Goal: Communication & Community: Answer question/provide support

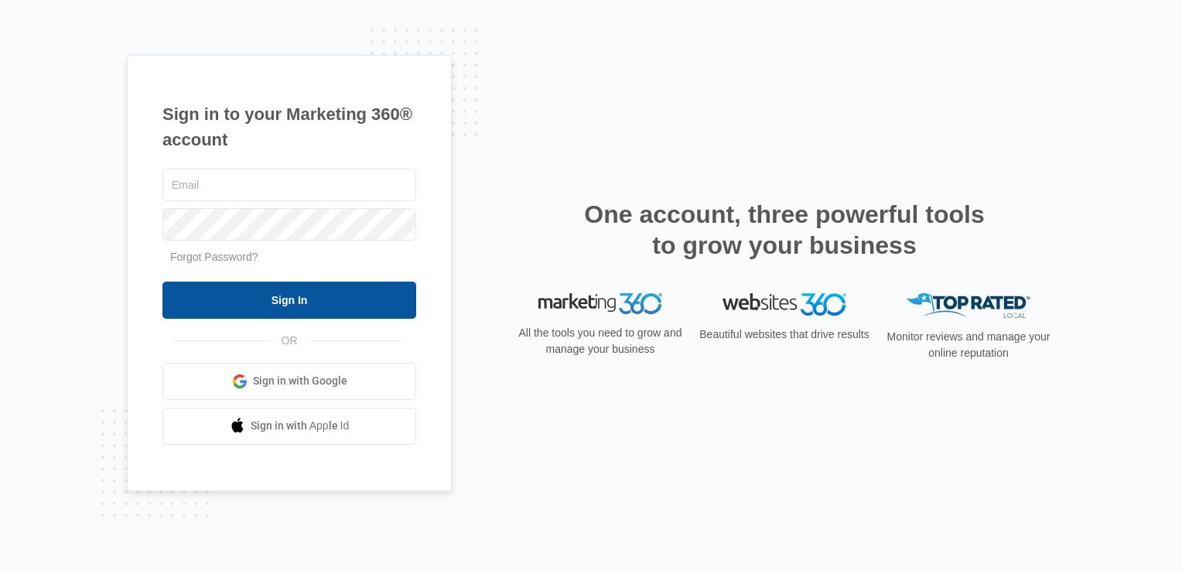
type input "[EMAIL_ADDRESS][DOMAIN_NAME]"
click at [334, 299] on input "Sign In" at bounding box center [290, 300] width 254 height 37
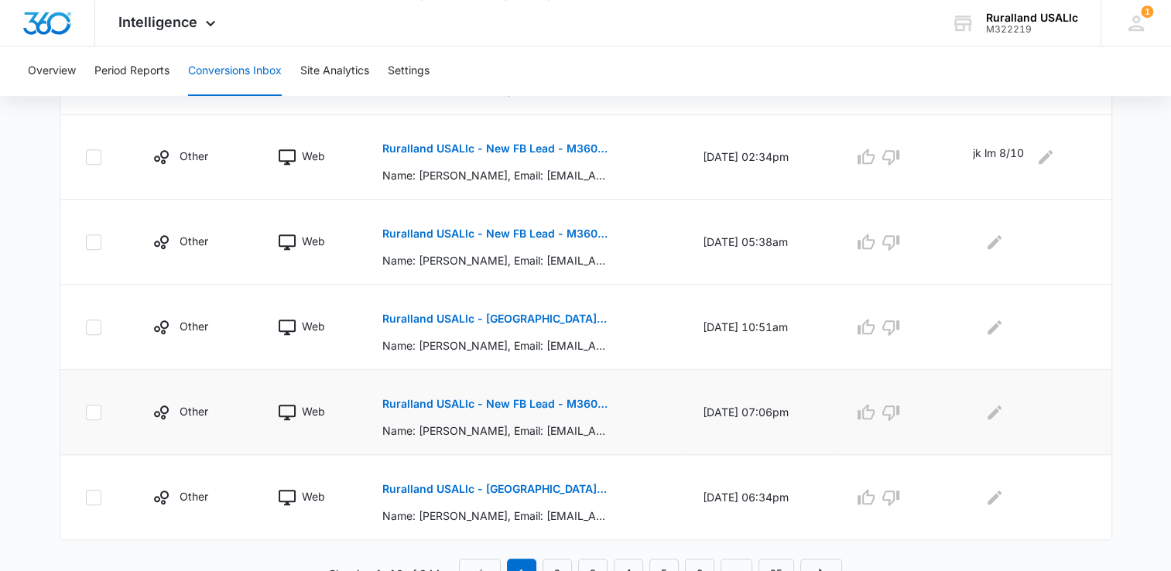
scroll to position [813, 0]
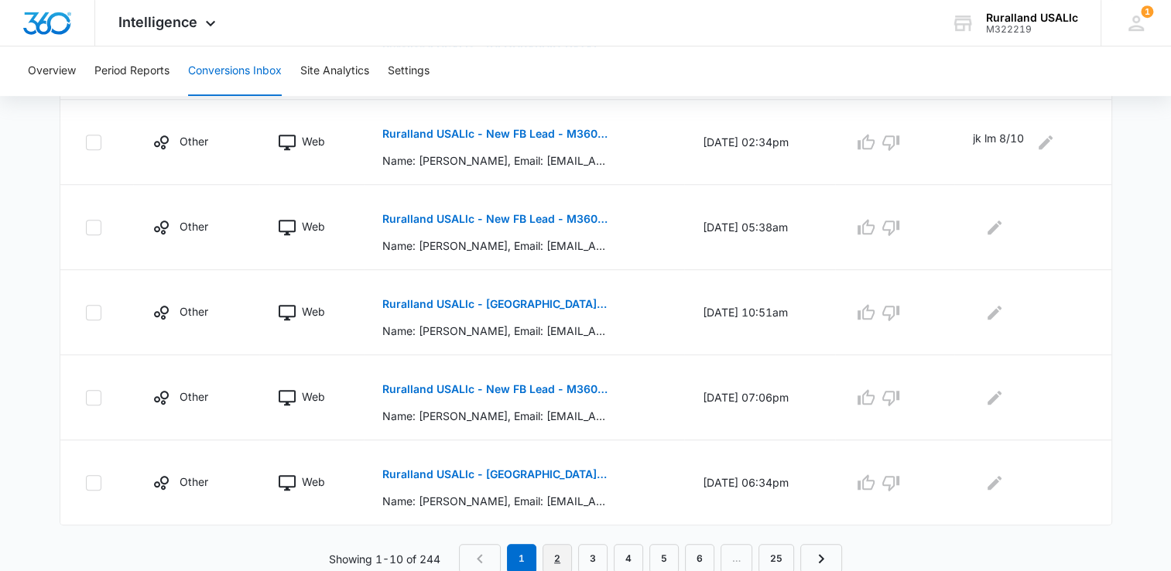
click at [557, 555] on link "2" at bounding box center [556, 558] width 29 height 29
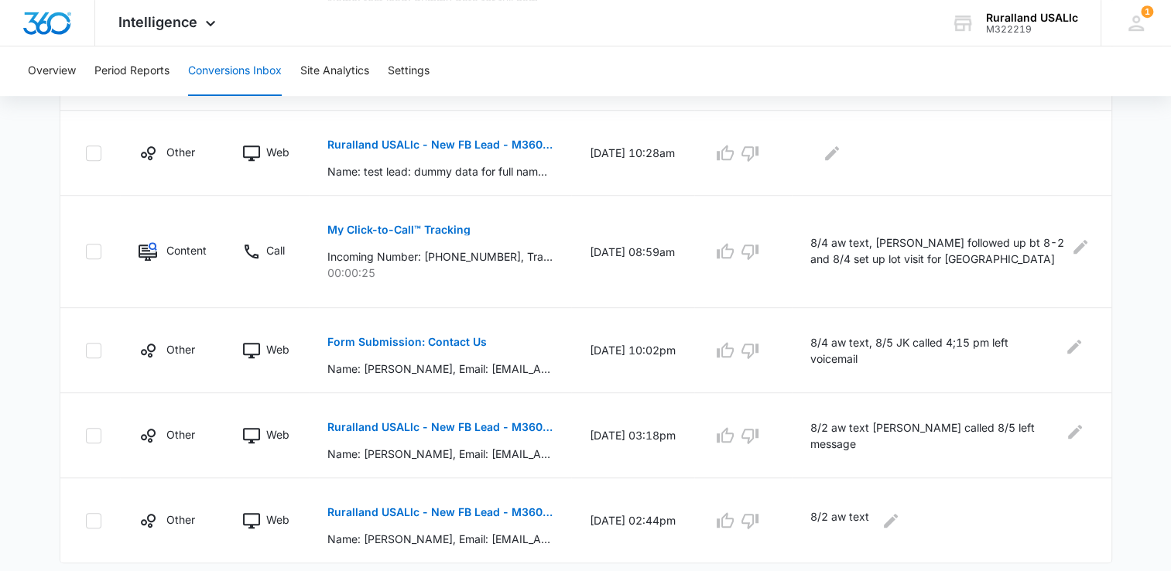
scroll to position [840, 0]
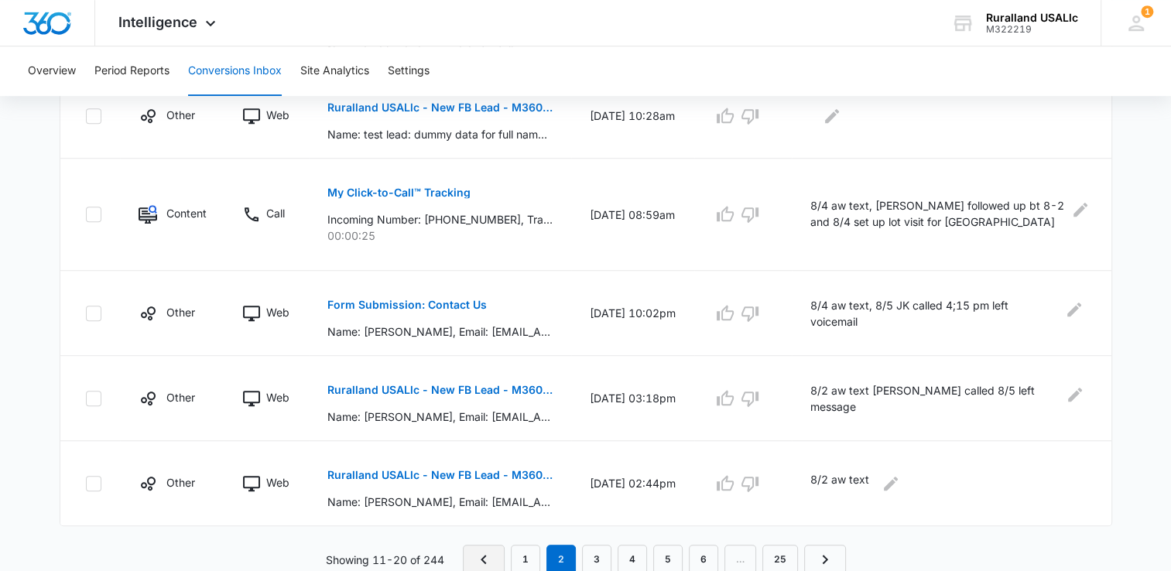
click at [484, 553] on icon "Previous Page" at bounding box center [483, 559] width 19 height 19
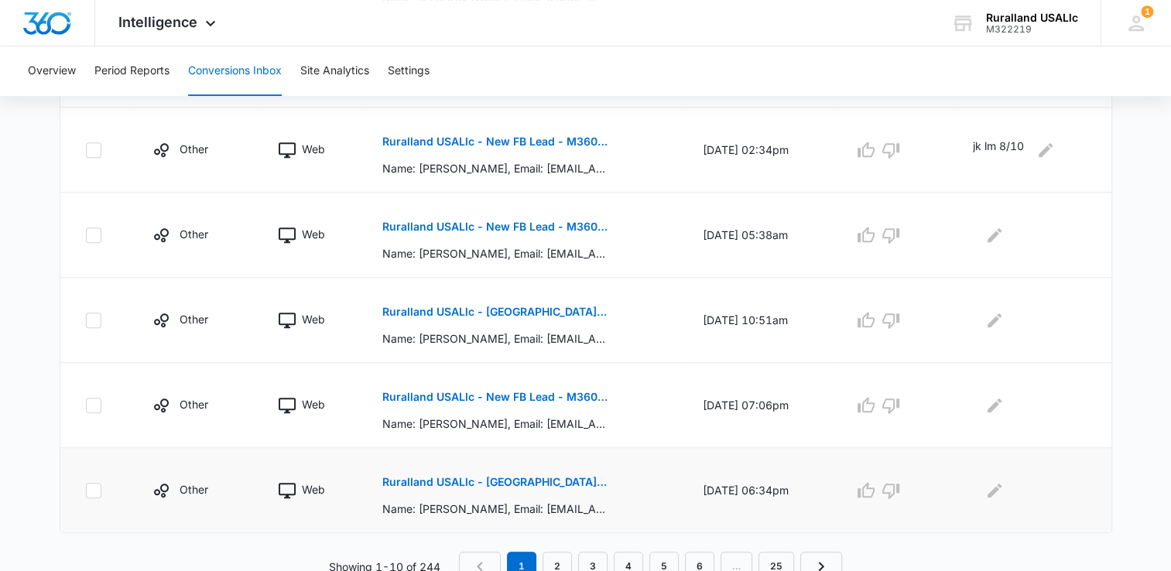
scroll to position [813, 0]
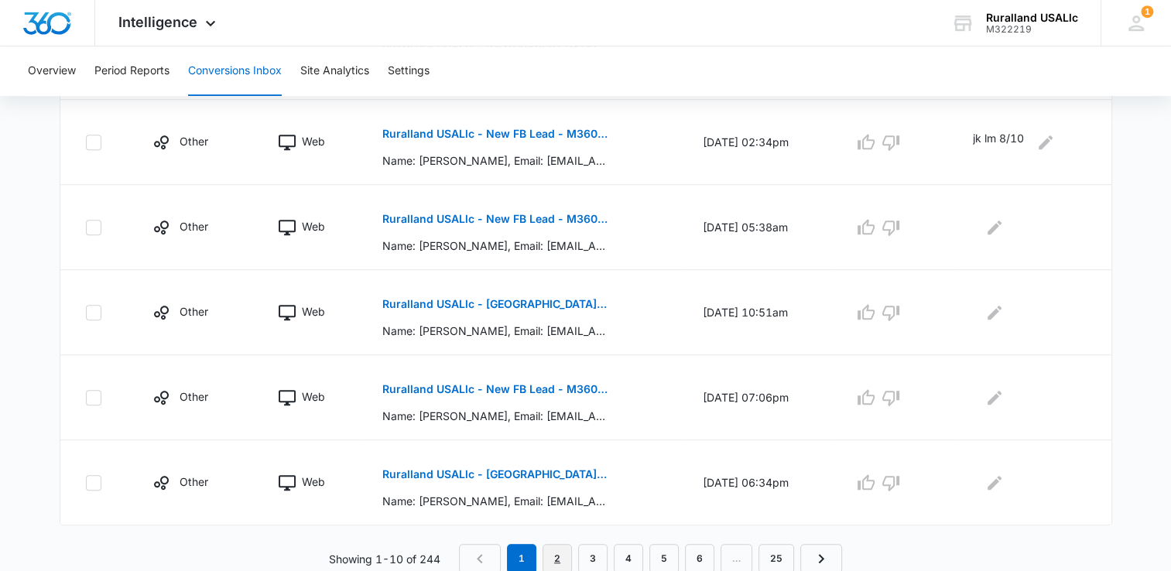
click at [557, 554] on link "2" at bounding box center [556, 558] width 29 height 29
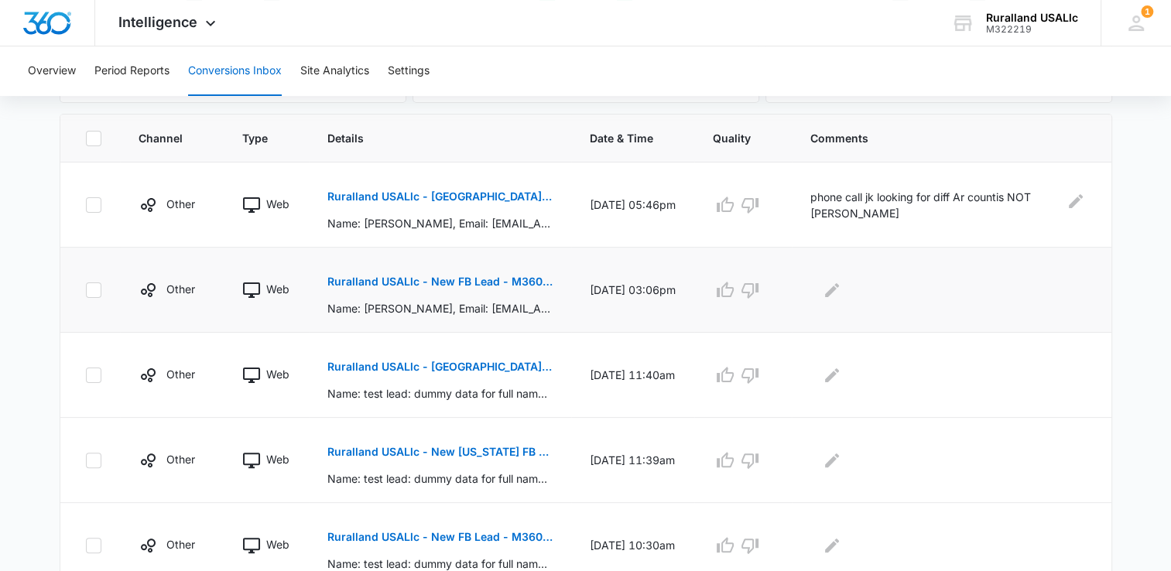
scroll to position [298, 0]
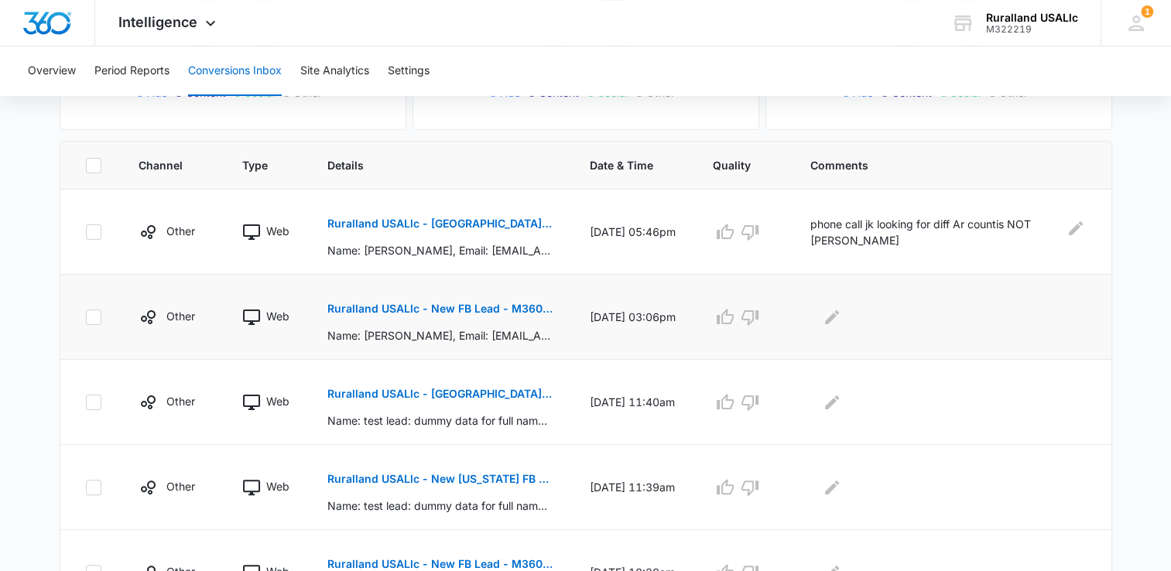
click at [390, 299] on button "Ruralland USALlc - New FB Lead - M360 Notification" at bounding box center [439, 308] width 225 height 37
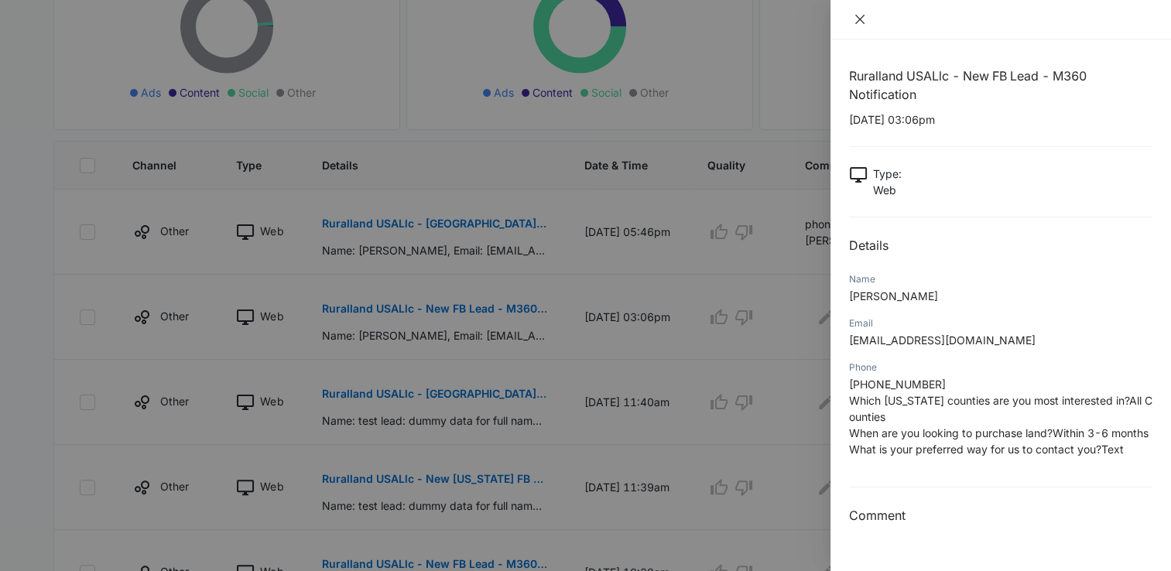
click at [860, 18] on icon "close" at bounding box center [860, 19] width 12 height 12
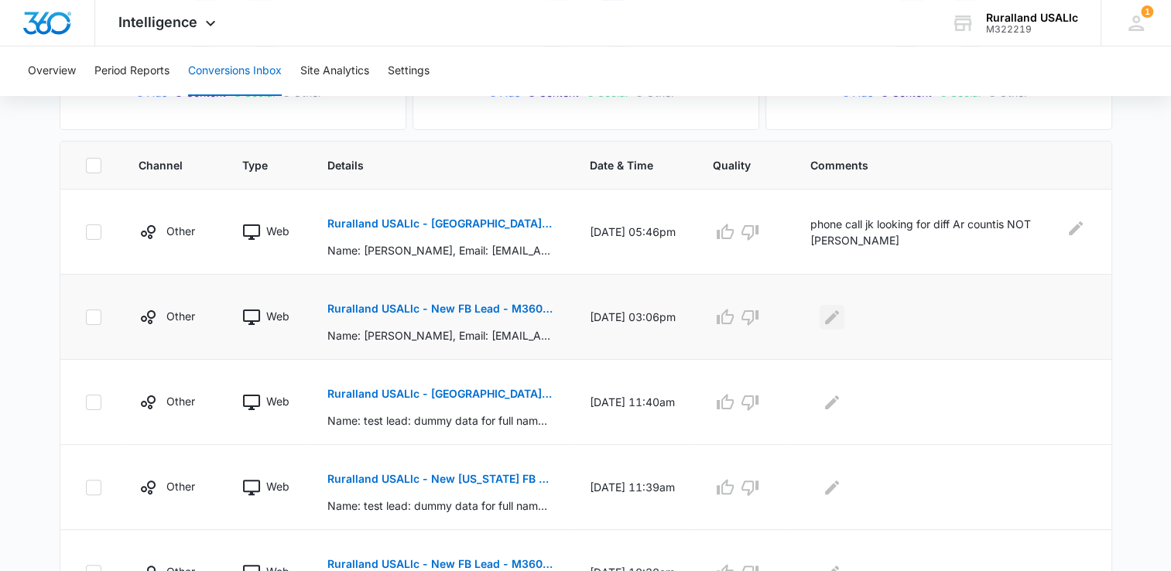
click at [835, 313] on icon "Edit Comments" at bounding box center [832, 317] width 19 height 19
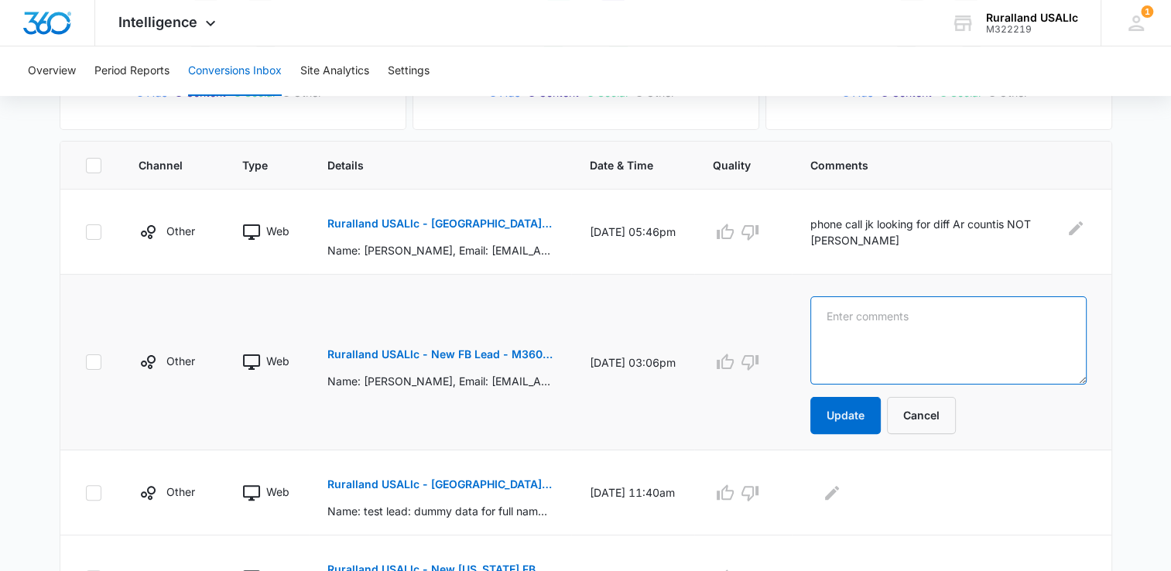
click at [836, 320] on textarea at bounding box center [948, 340] width 276 height 88
type textarea "8/11 aw text"
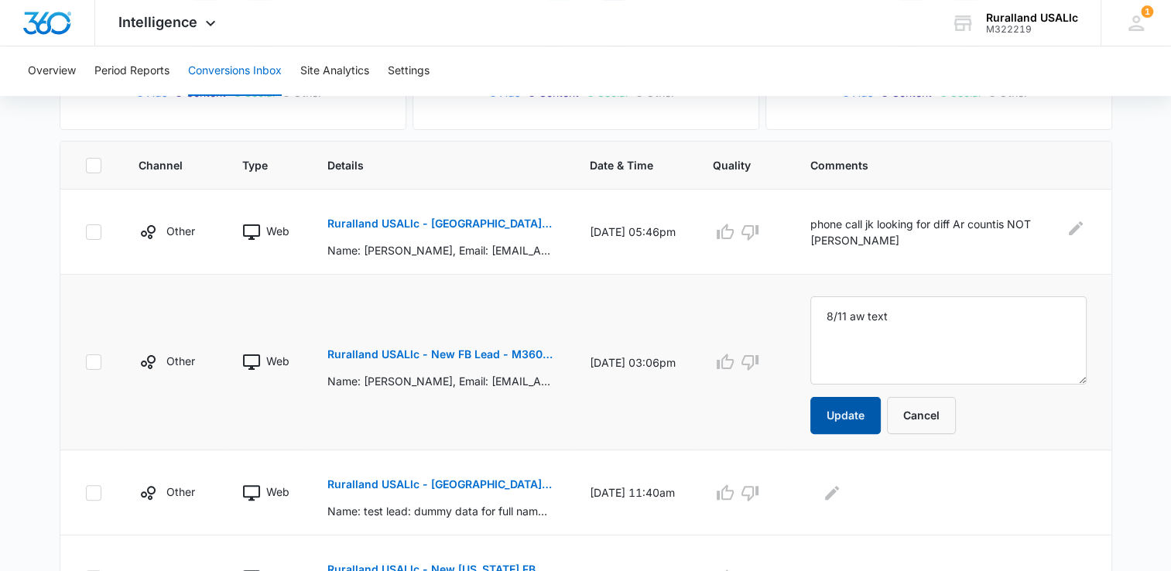
click at [845, 414] on button "Update" at bounding box center [845, 415] width 70 height 37
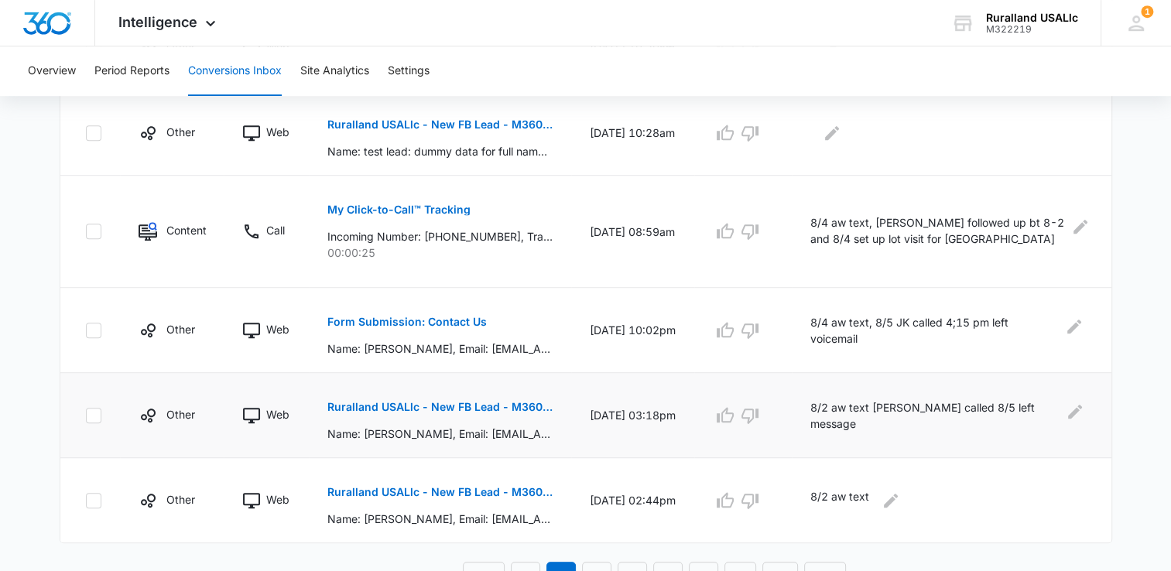
scroll to position [840, 0]
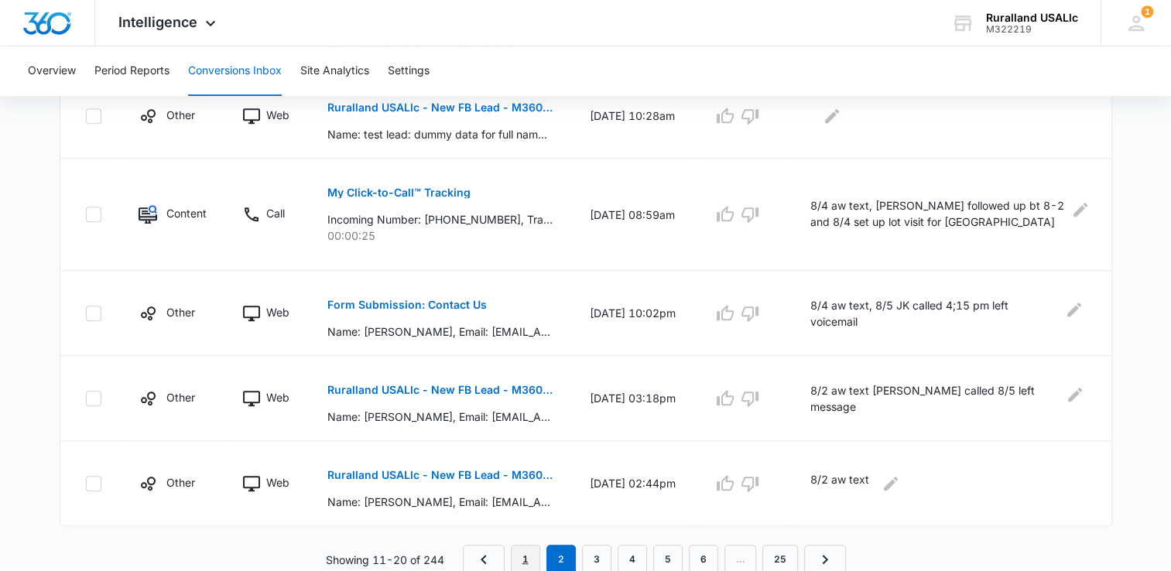
click at [529, 561] on link "1" at bounding box center [525, 559] width 29 height 29
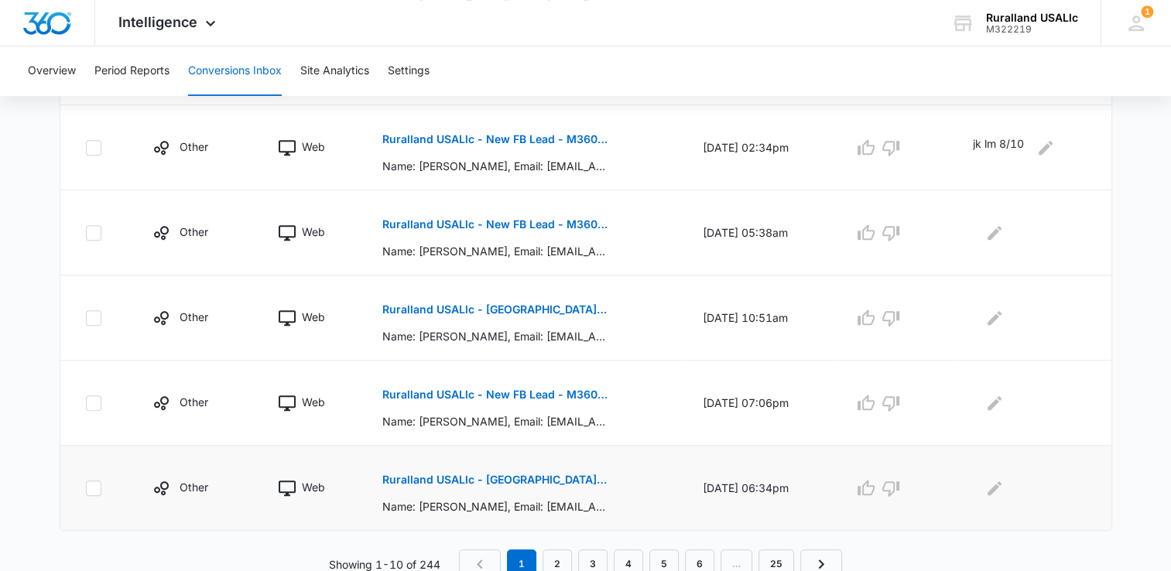
scroll to position [813, 0]
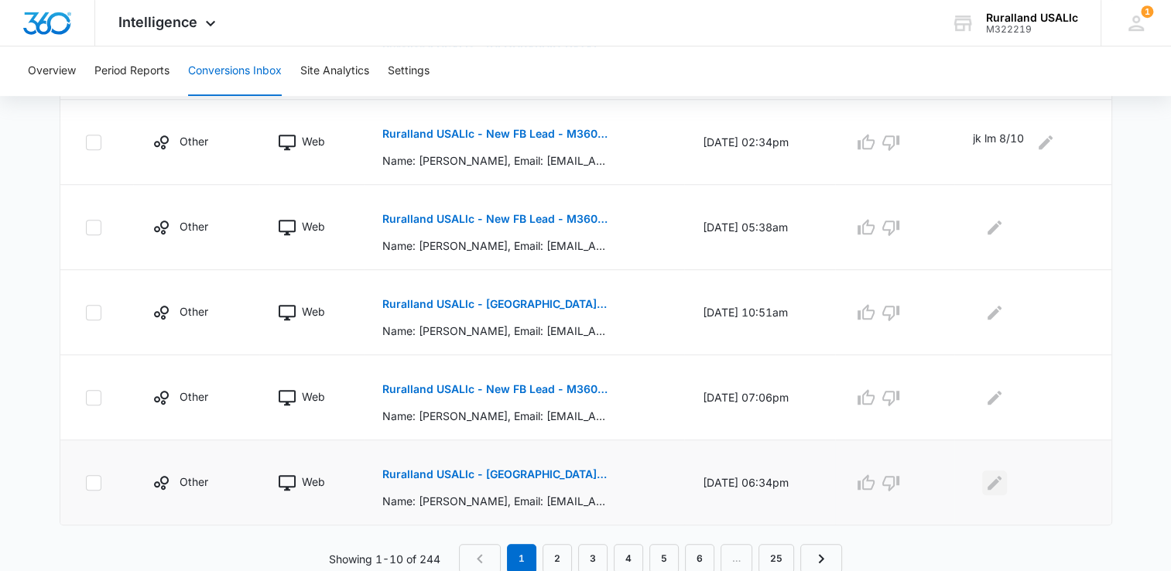
click at [1003, 480] on icon "Edit Comments" at bounding box center [994, 483] width 19 height 19
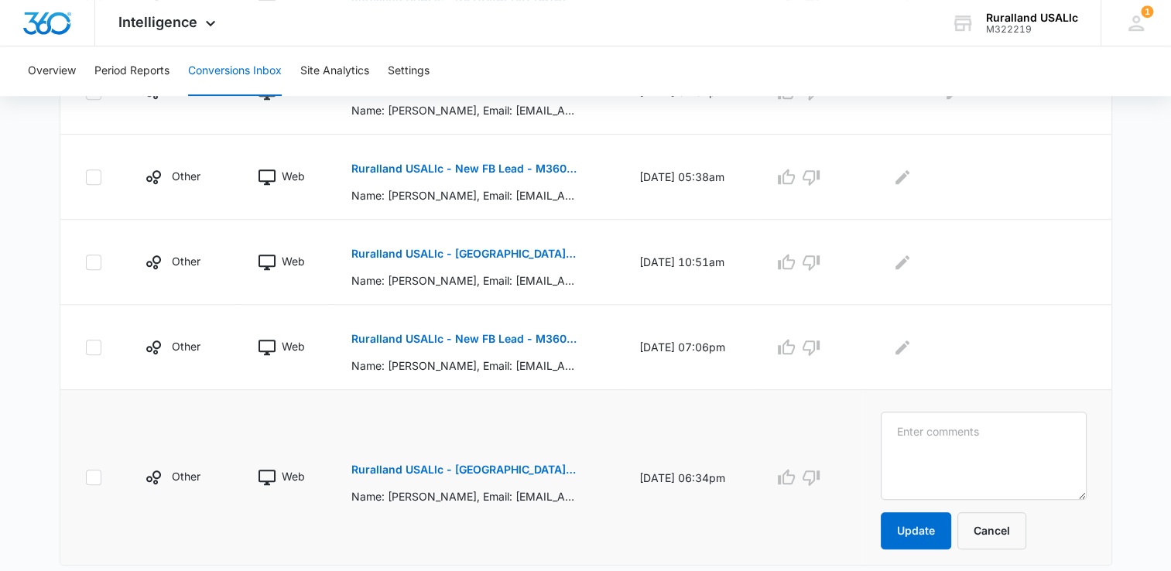
scroll to position [891, 0]
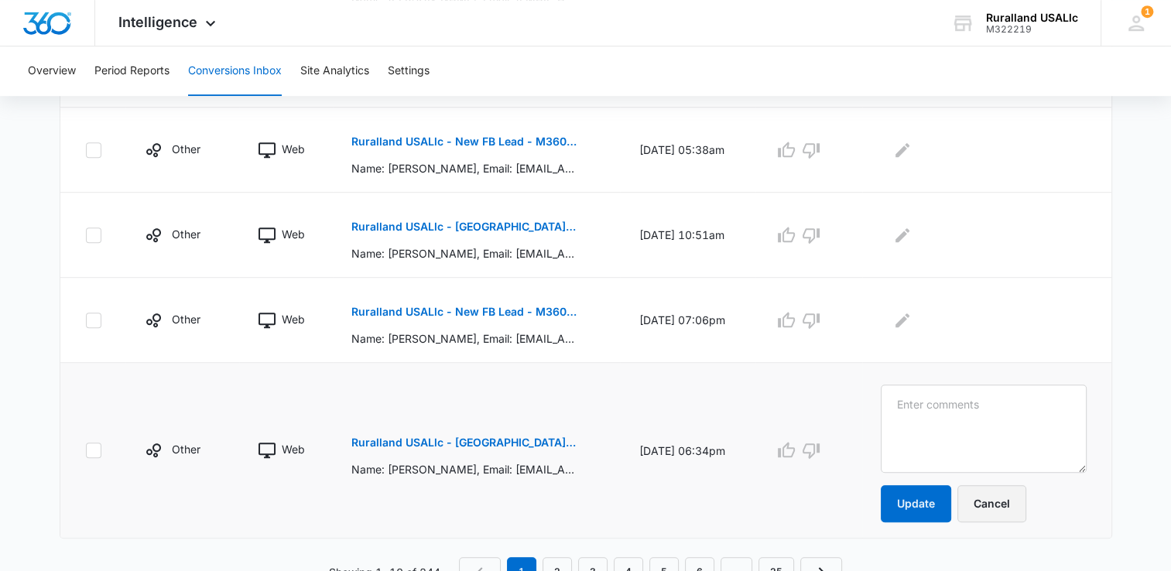
click at [1025, 499] on button "Cancel" at bounding box center [991, 503] width 69 height 37
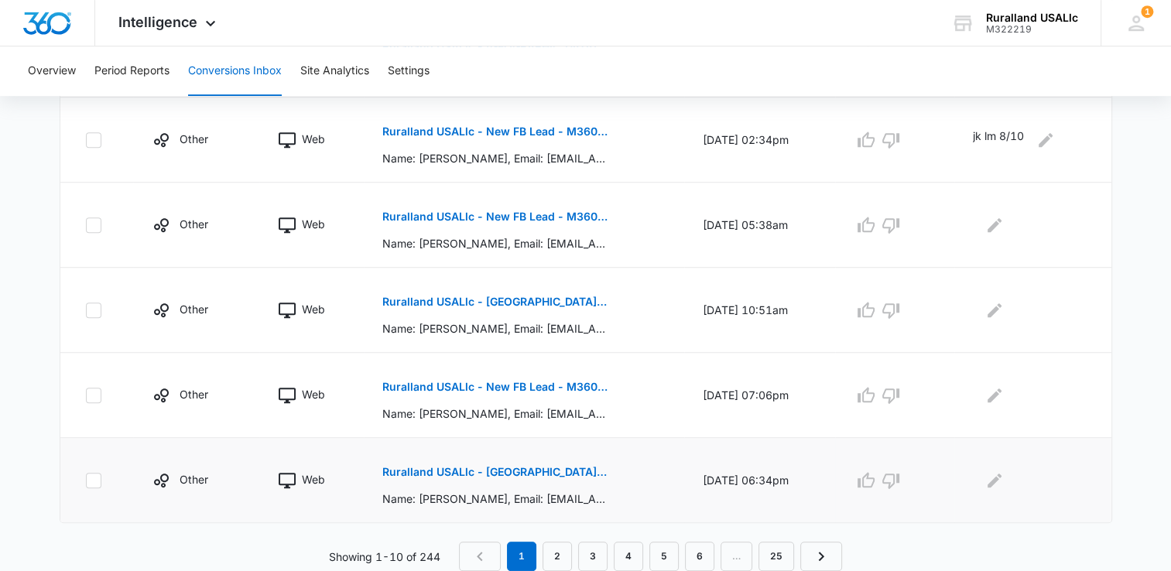
scroll to position [813, 0]
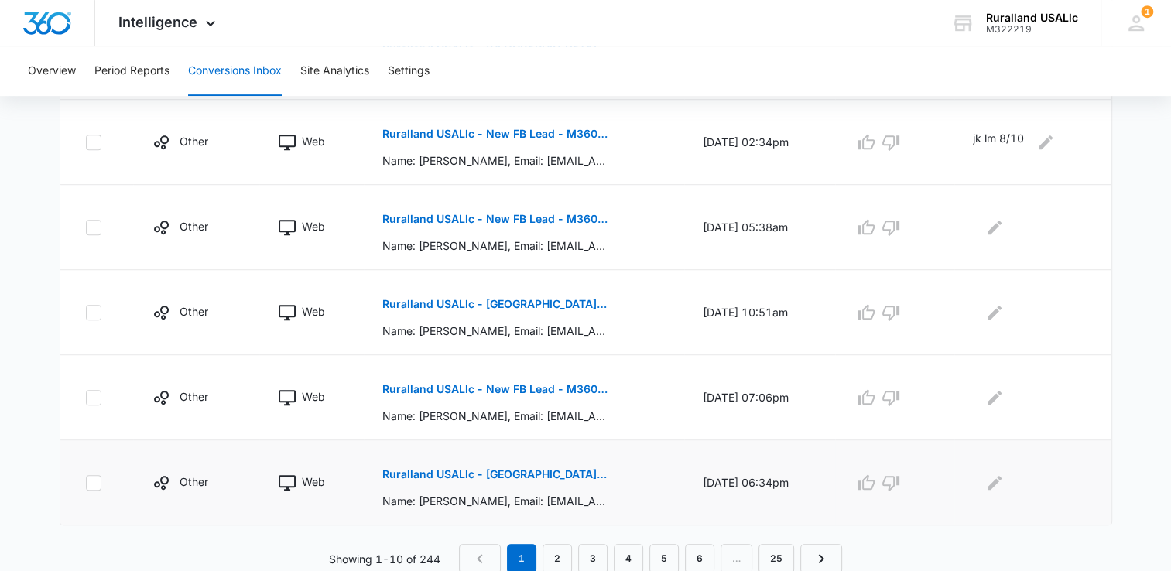
click at [449, 469] on p "Ruralland USALlc - [GEOGRAPHIC_DATA][US_STATE] FB Lead - M360 Notificaion" at bounding box center [494, 474] width 225 height 11
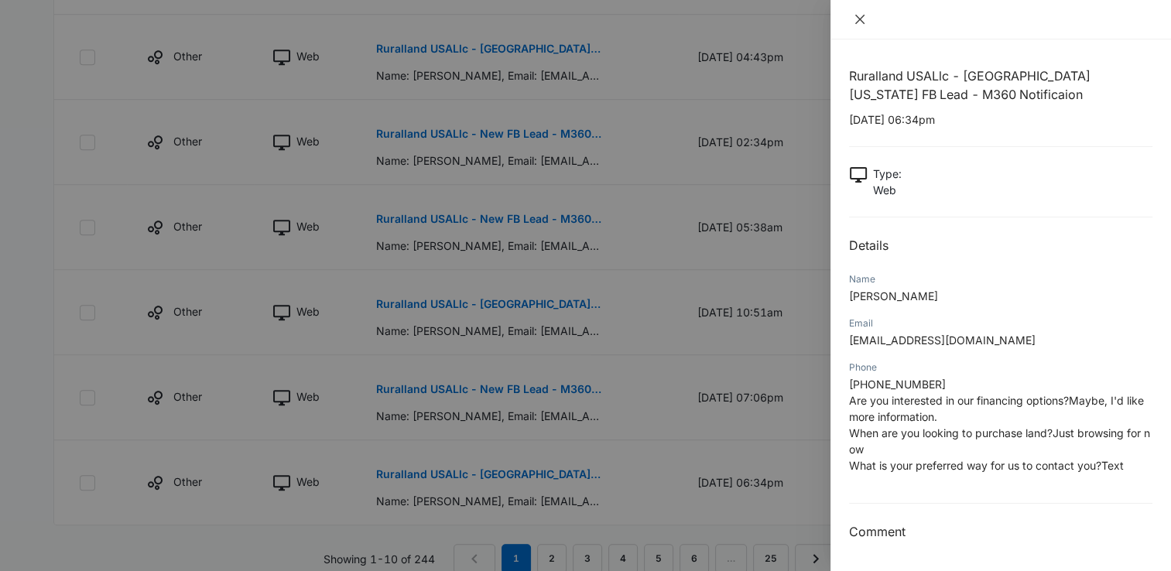
click at [857, 15] on icon "close" at bounding box center [859, 19] width 9 height 9
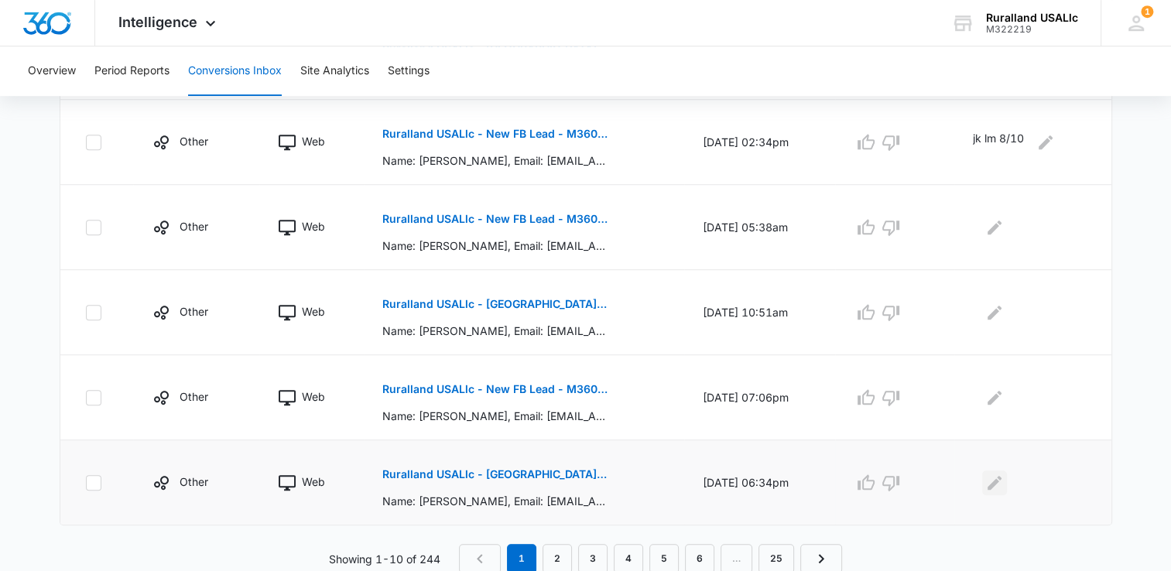
click at [1004, 477] on icon "Edit Comments" at bounding box center [994, 483] width 19 height 19
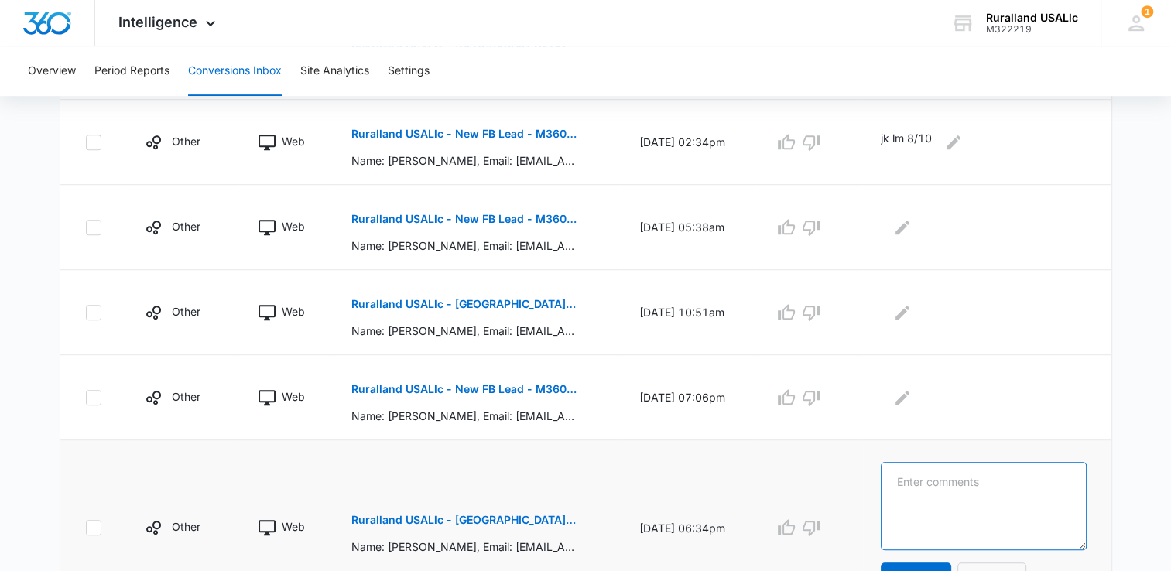
drag, startPoint x: 914, startPoint y: 488, endPoint x: 934, endPoint y: 484, distance: 20.4
click at [926, 491] on textarea at bounding box center [983, 506] width 205 height 88
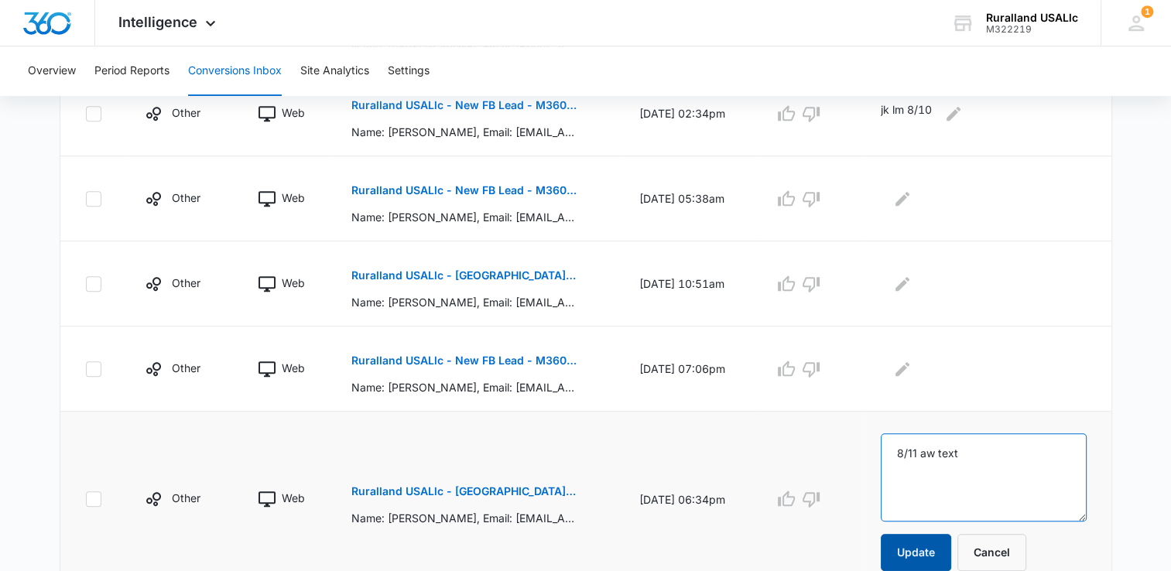
scroll to position [891, 0]
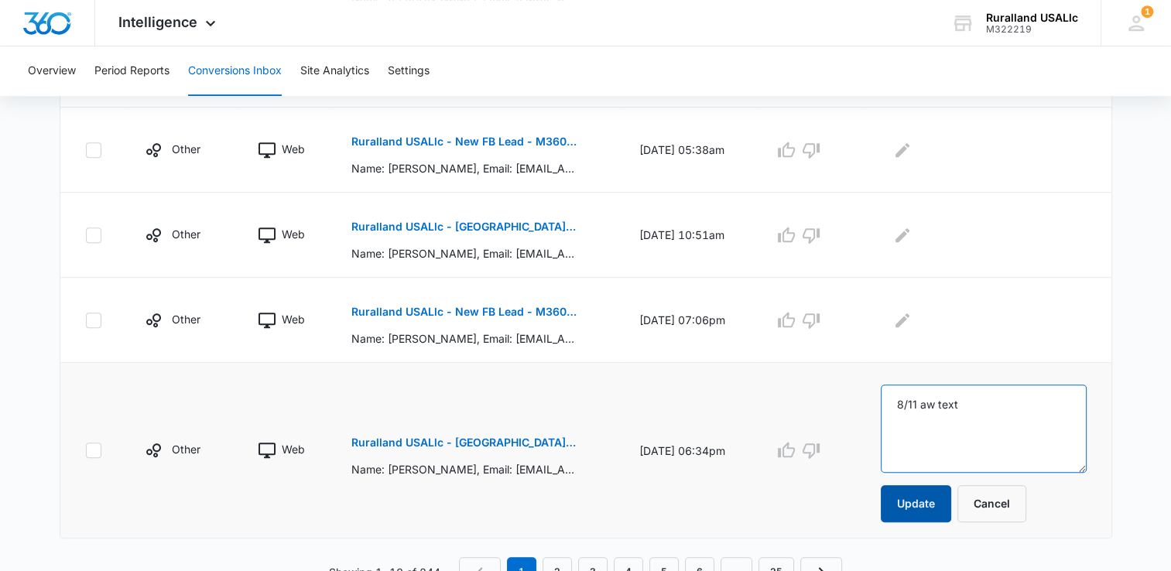
type textarea "8/11 aw text"
click at [942, 506] on button "Update" at bounding box center [916, 503] width 70 height 37
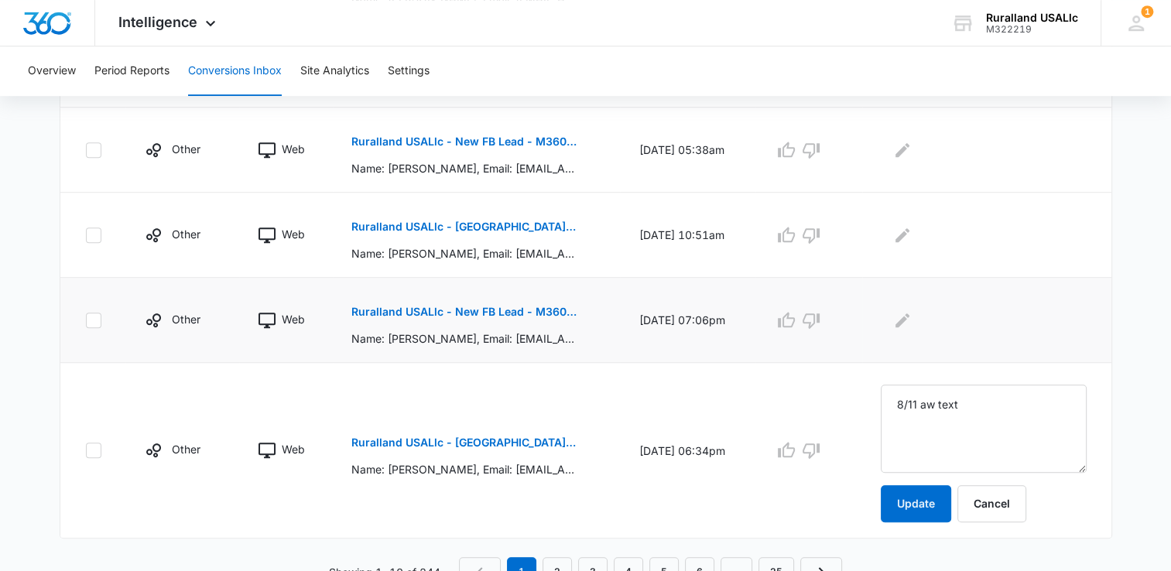
click at [425, 309] on p "Ruralland USALlc - New FB Lead - M360 Notification" at bounding box center [463, 311] width 225 height 11
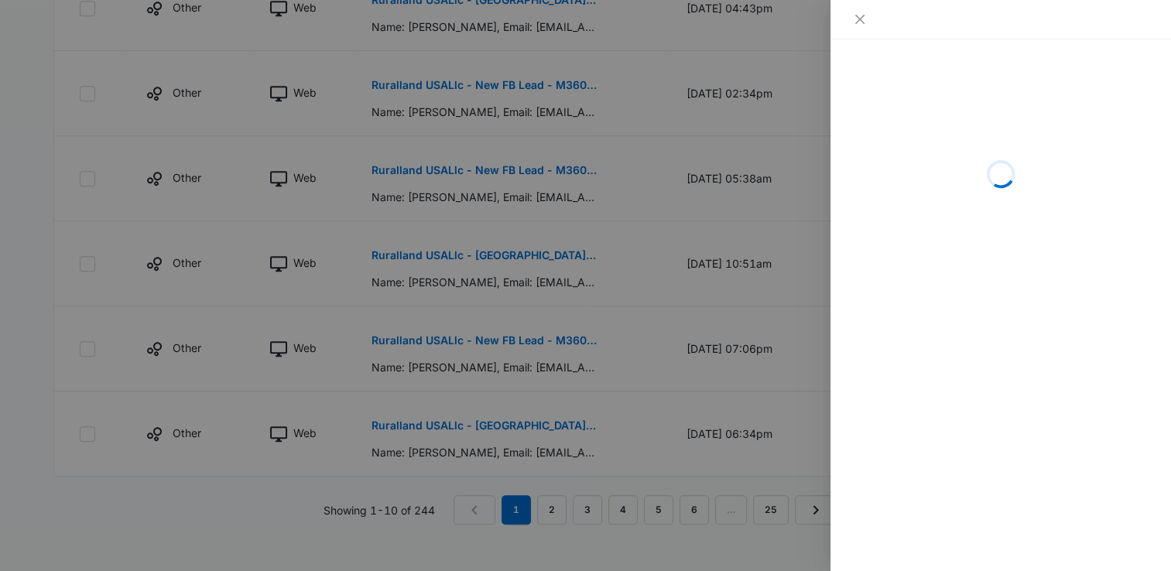
scroll to position [871, 0]
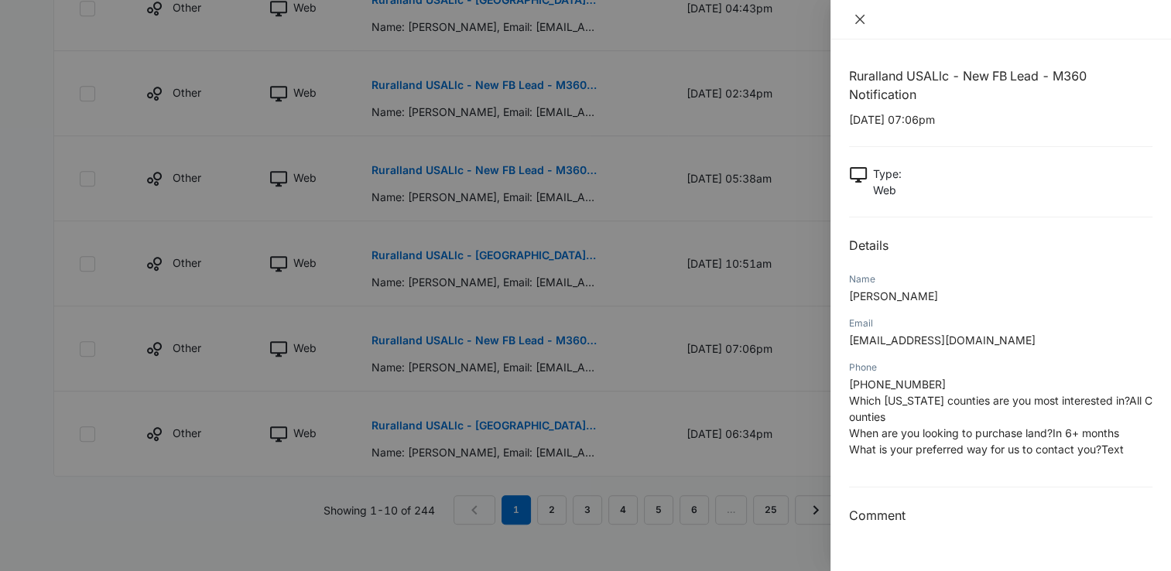
click at [863, 20] on icon "close" at bounding box center [860, 19] width 12 height 12
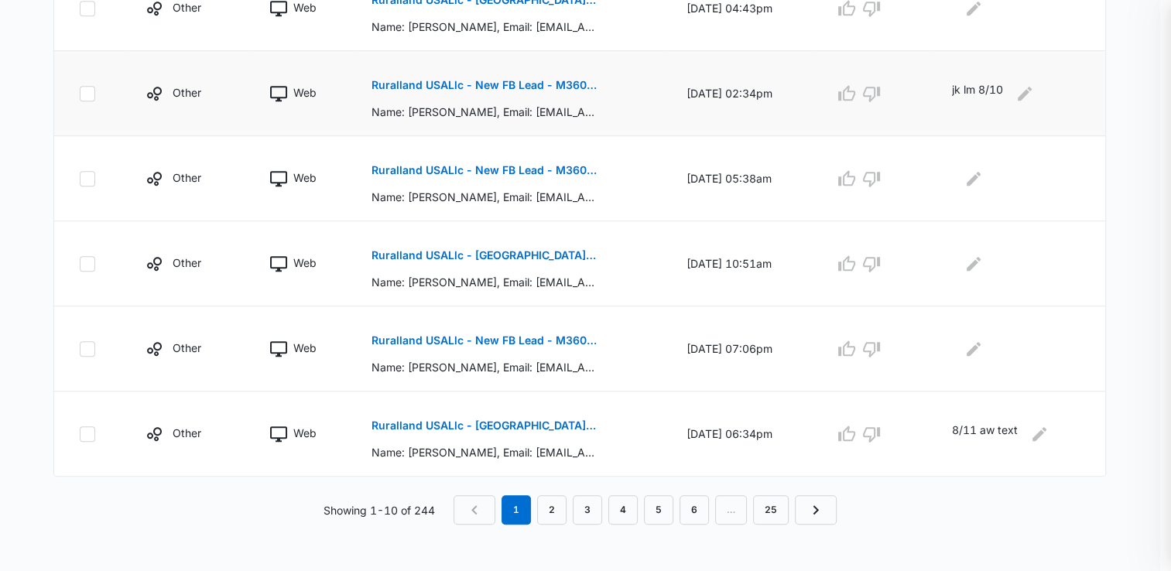
scroll to position [813, 0]
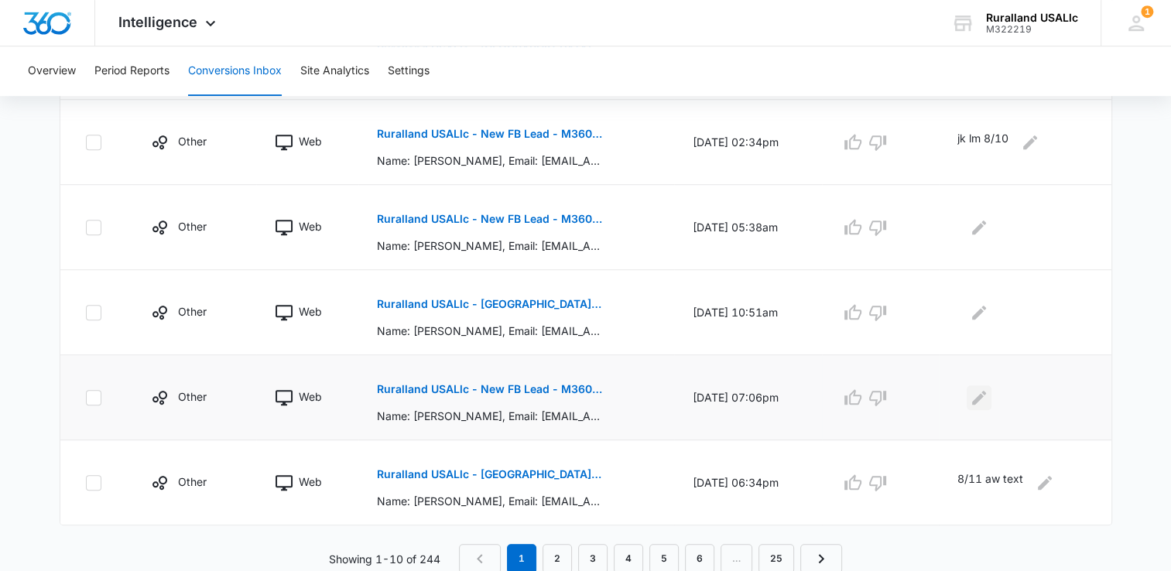
click at [983, 394] on icon "Edit Comments" at bounding box center [979, 397] width 19 height 19
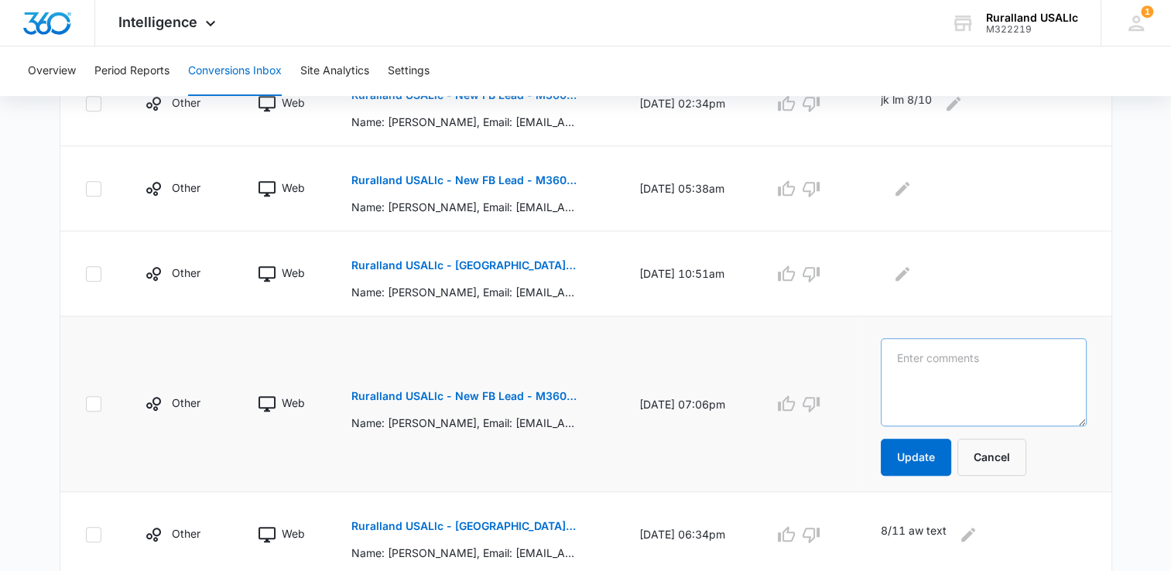
scroll to position [826, 0]
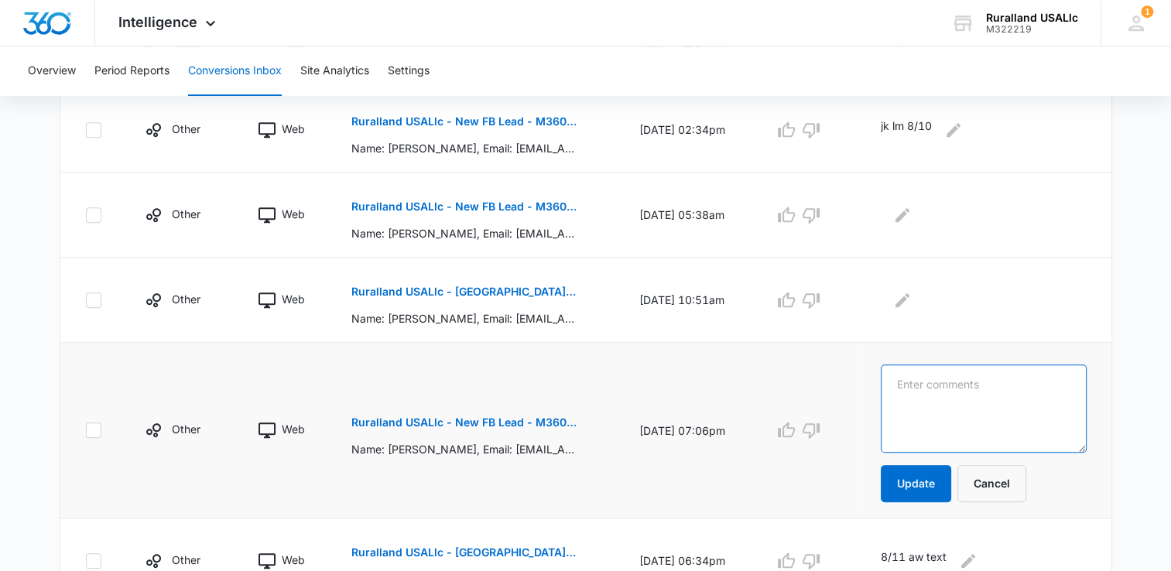
click at [922, 397] on textarea at bounding box center [983, 408] width 205 height 88
type textarea "8/11 aw text"
click at [950, 481] on button "Update" at bounding box center [916, 483] width 70 height 37
click at [420, 286] on p "Ruralland USALlc - [GEOGRAPHIC_DATA][US_STATE] FB Lead - M360 Notificaion" at bounding box center [463, 291] width 225 height 11
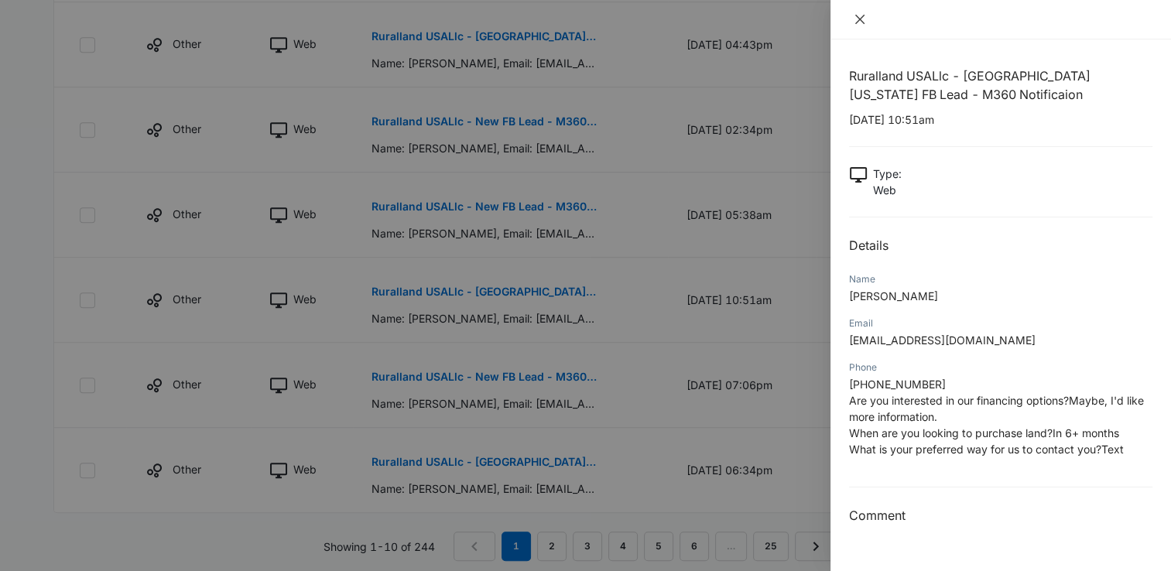
click at [861, 17] on icon "close" at bounding box center [860, 19] width 12 height 12
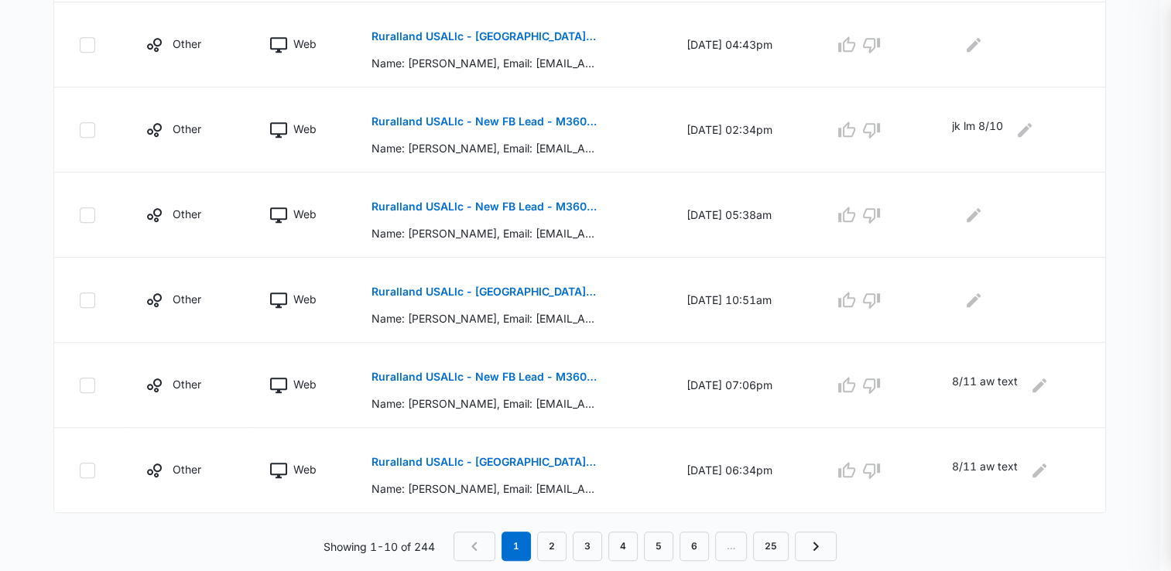
scroll to position [813, 0]
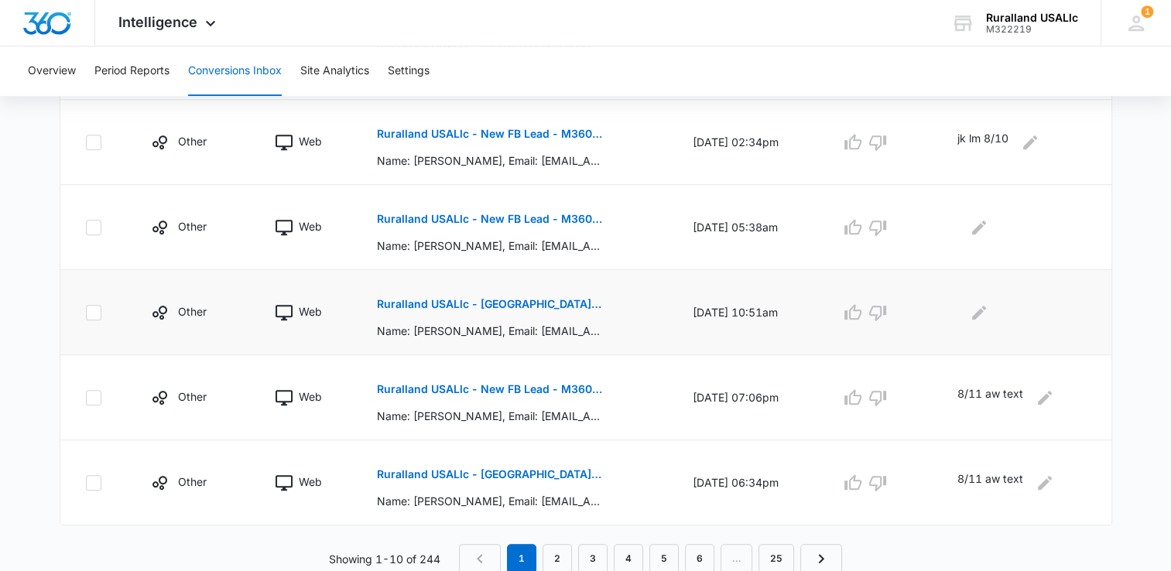
click at [498, 302] on p "Ruralland USALlc - [GEOGRAPHIC_DATA][US_STATE] FB Lead - M360 Notificaion" at bounding box center [489, 304] width 225 height 11
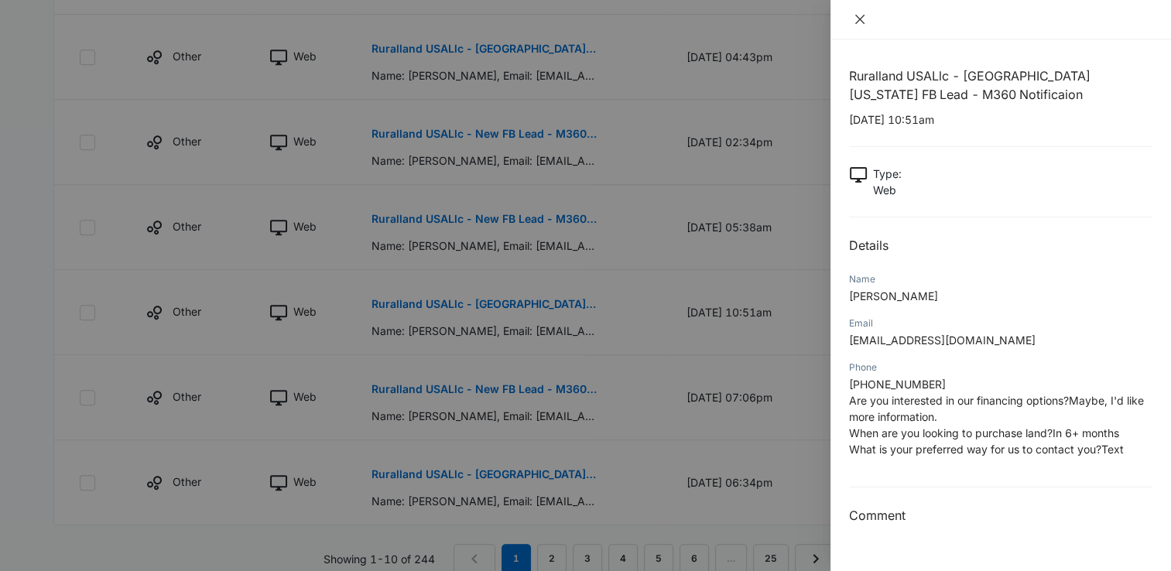
click at [861, 22] on icon "close" at bounding box center [860, 19] width 12 height 12
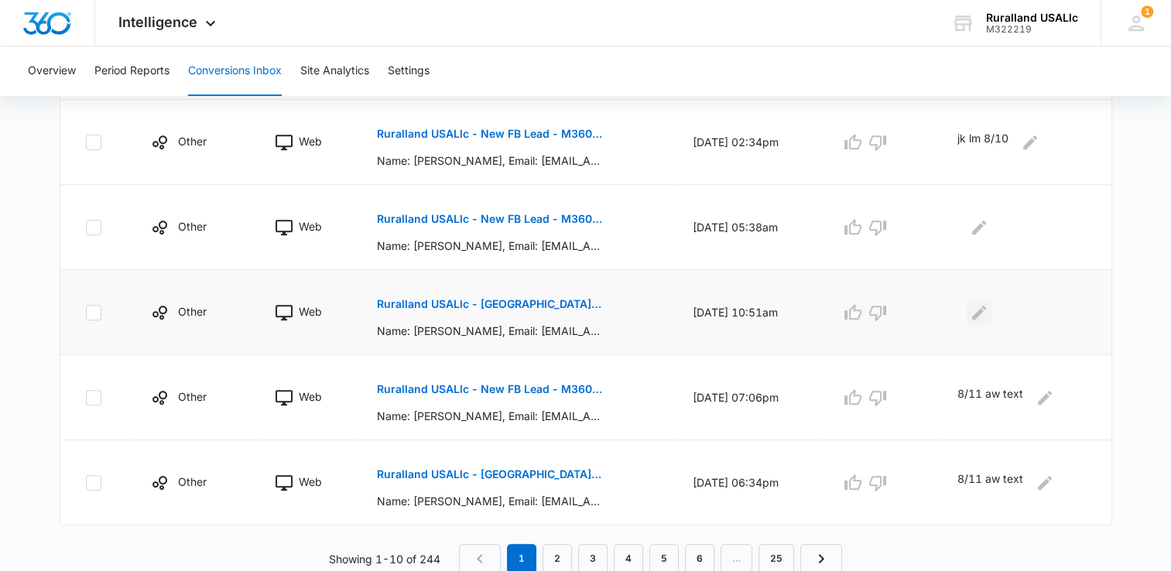
click at [984, 310] on icon "Edit Comments" at bounding box center [979, 312] width 14 height 14
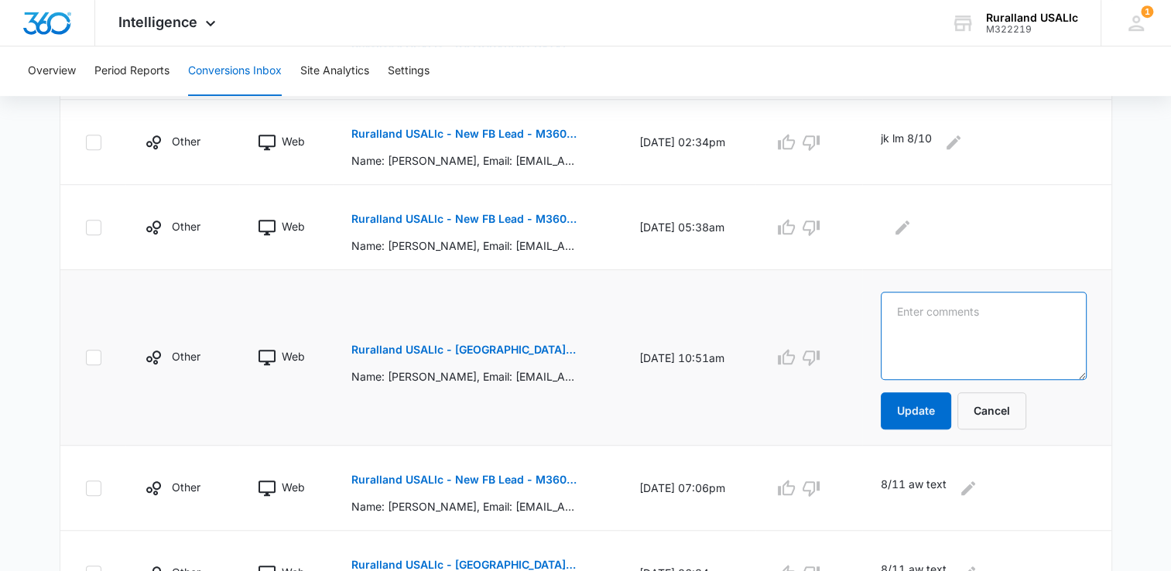
click at [930, 306] on textarea at bounding box center [983, 336] width 205 height 88
type textarea "8/11 aw text"
click at [938, 403] on button "Update" at bounding box center [916, 410] width 70 height 37
click at [415, 214] on p "Ruralland USALlc - New FB Lead - M360 Notification" at bounding box center [463, 219] width 225 height 11
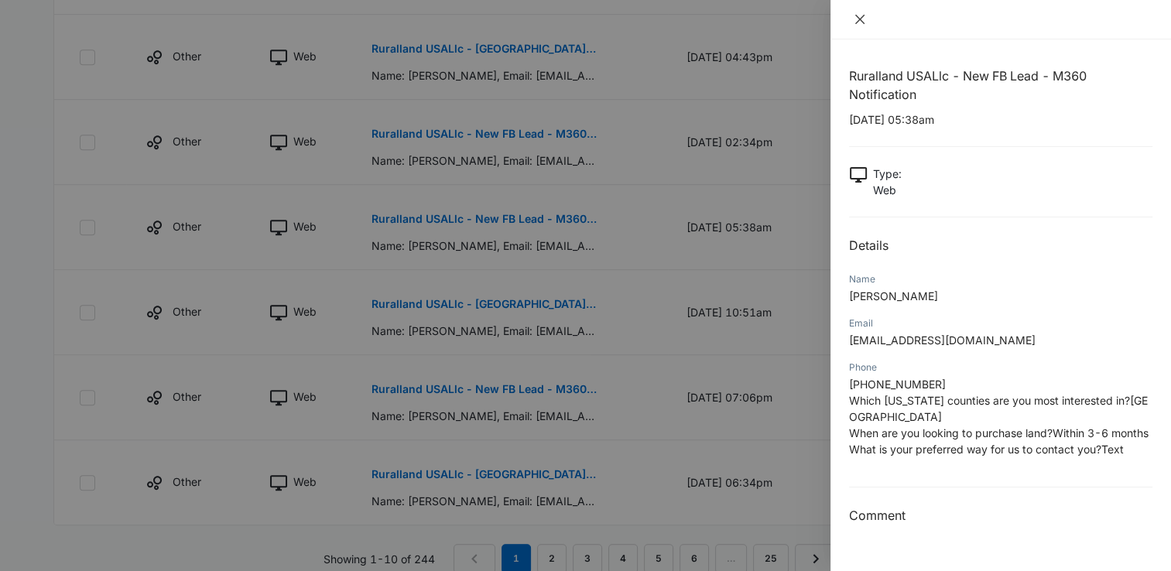
click at [861, 15] on icon "close" at bounding box center [860, 19] width 12 height 12
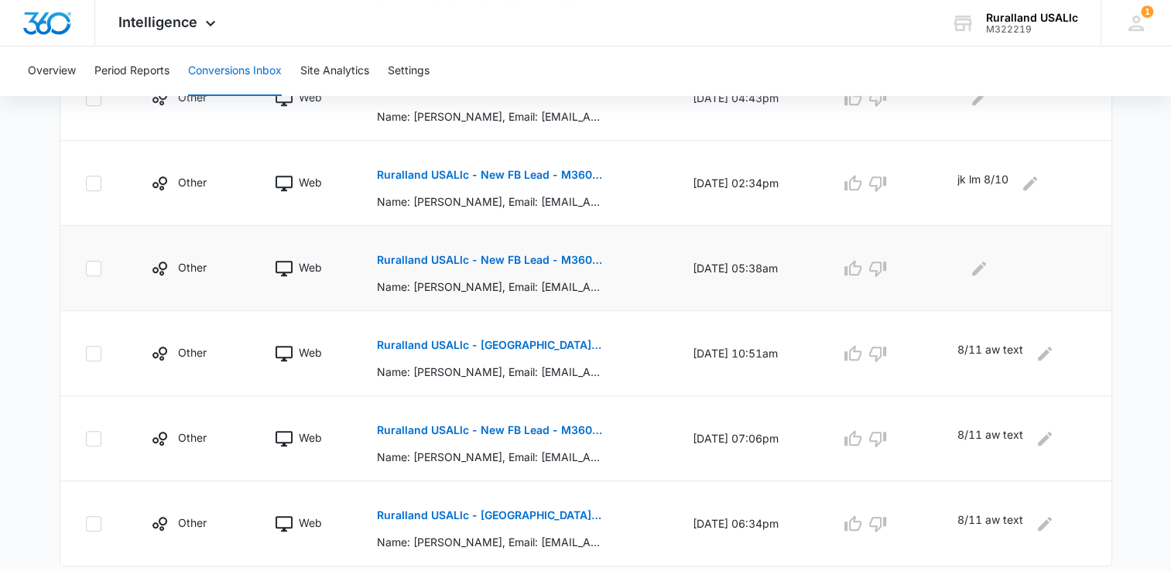
scroll to position [736, 0]
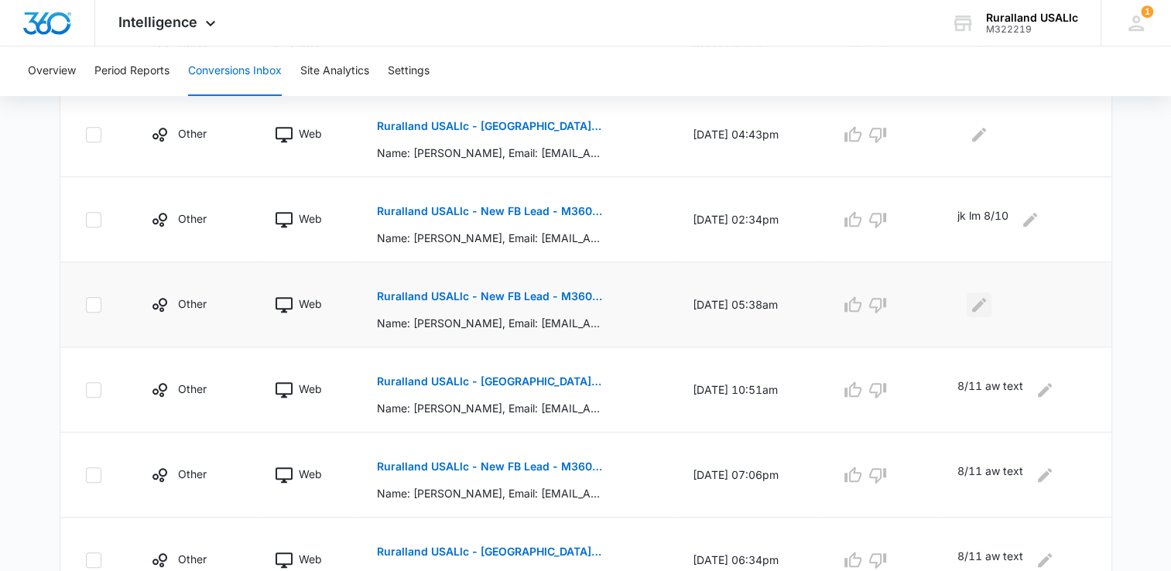
click at [980, 300] on icon "Edit Comments" at bounding box center [979, 305] width 19 height 19
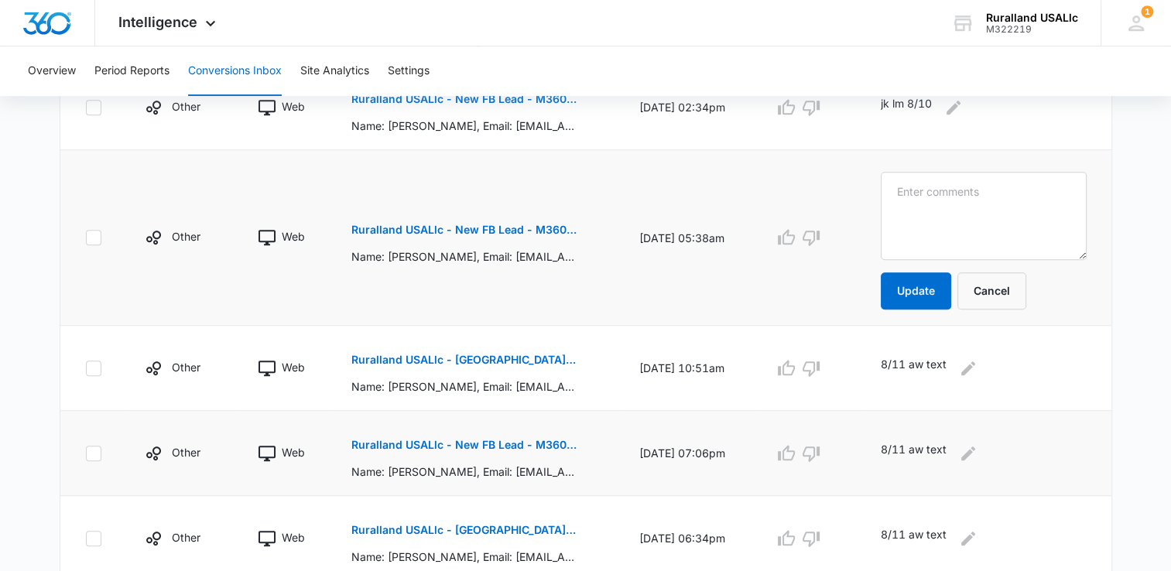
scroll to position [826, 0]
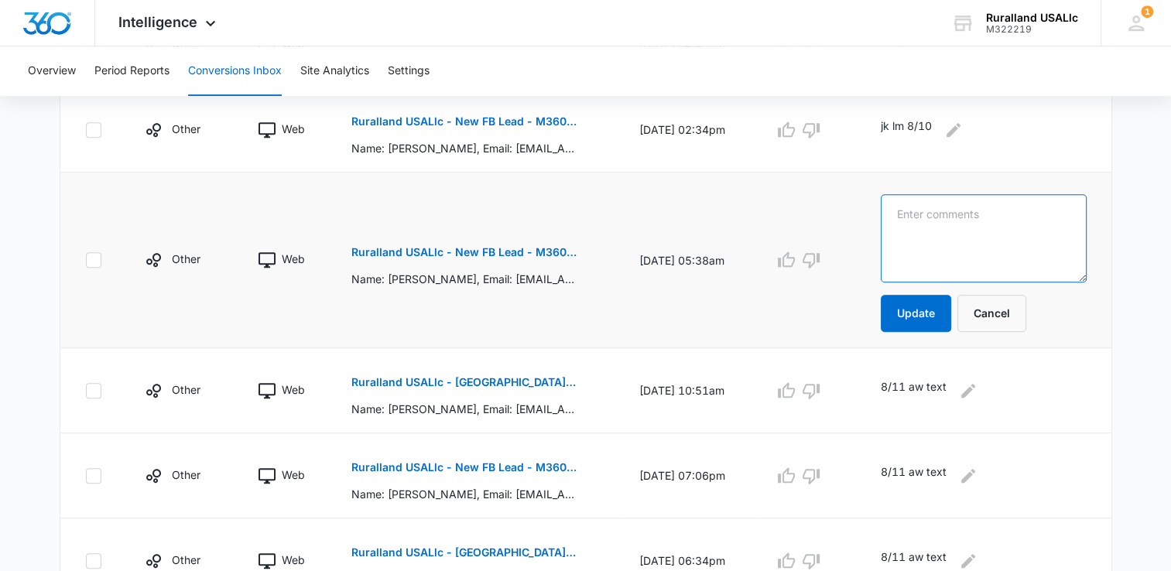
drag, startPoint x: 916, startPoint y: 216, endPoint x: 928, endPoint y: 221, distance: 12.5
click at [926, 226] on textarea at bounding box center [983, 238] width 205 height 88
type textarea "8/11 aw text"
drag, startPoint x: 927, startPoint y: 308, endPoint x: 922, endPoint y: 289, distance: 19.1
click at [927, 304] on button "Update" at bounding box center [916, 313] width 70 height 37
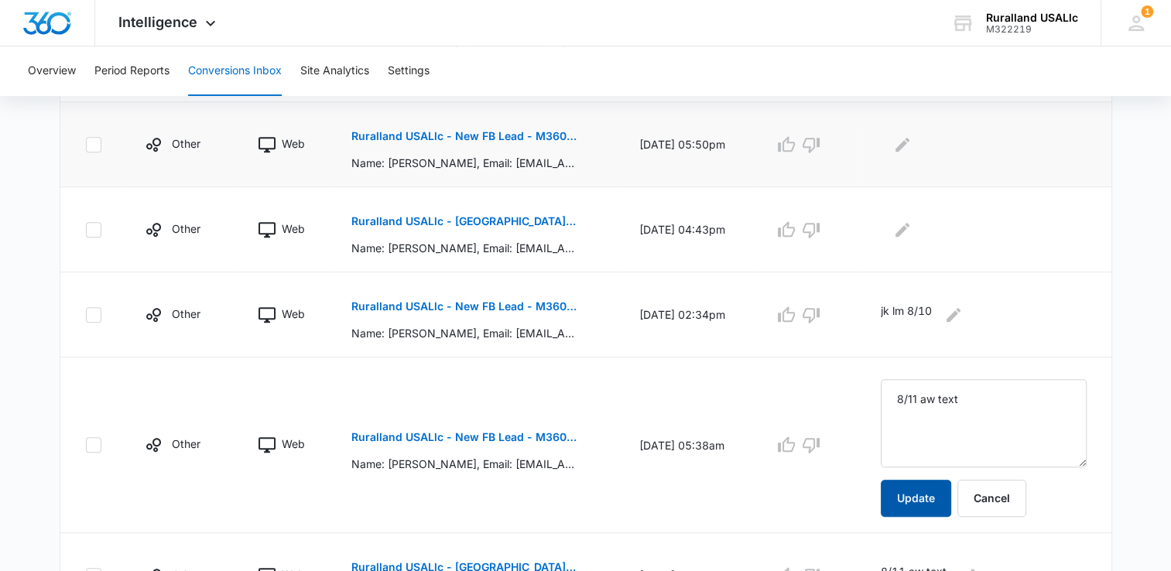
scroll to position [594, 0]
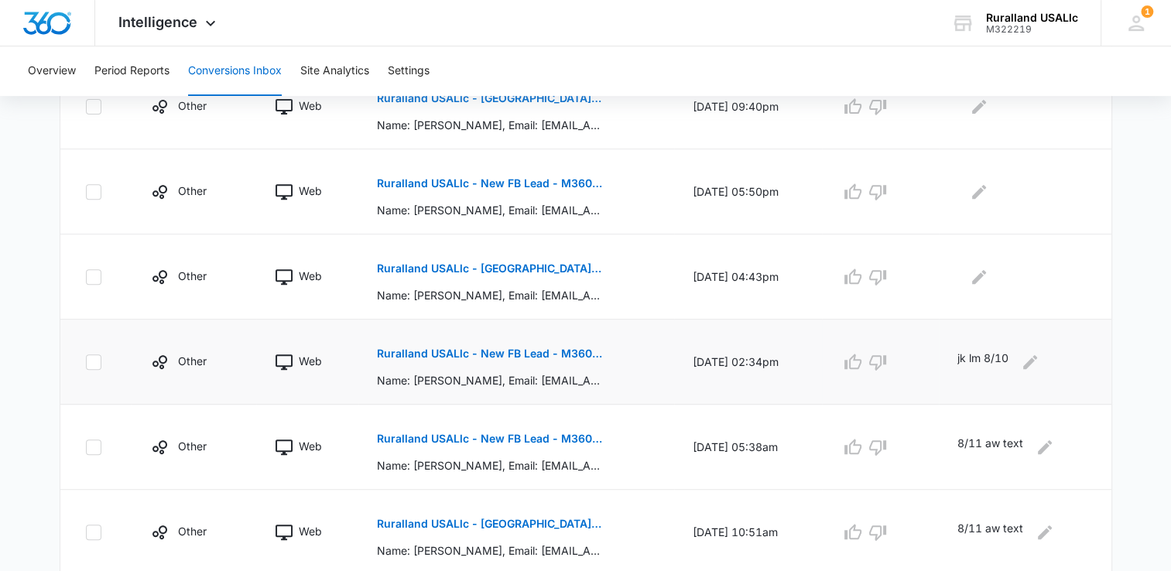
click at [482, 351] on p "Ruralland USALlc - New FB Lead - M360 Notification" at bounding box center [489, 353] width 225 height 11
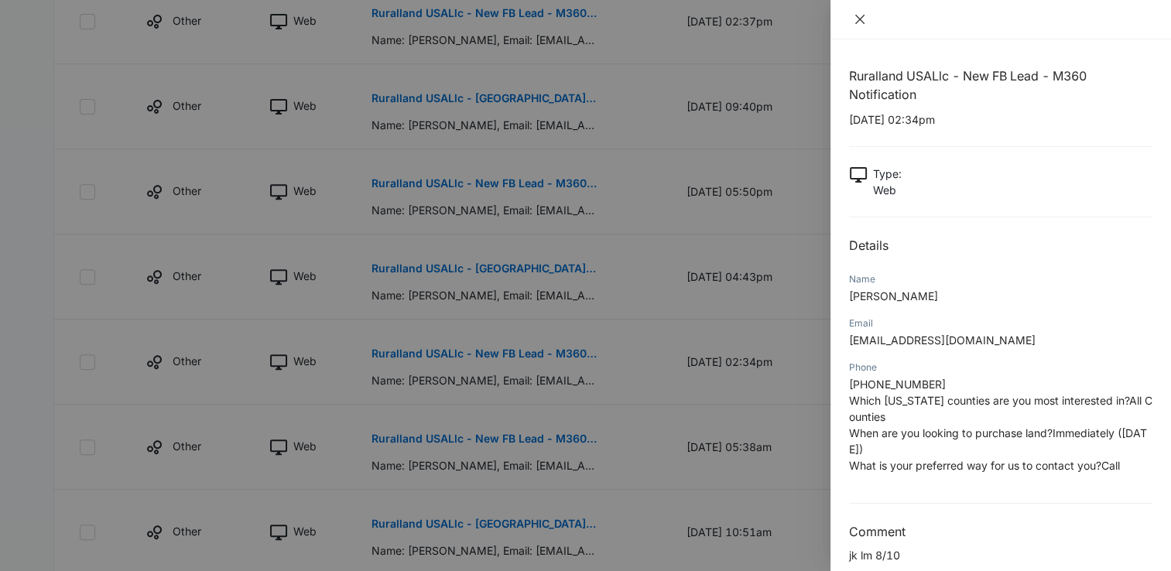
click at [857, 17] on icon "close" at bounding box center [859, 19] width 9 height 9
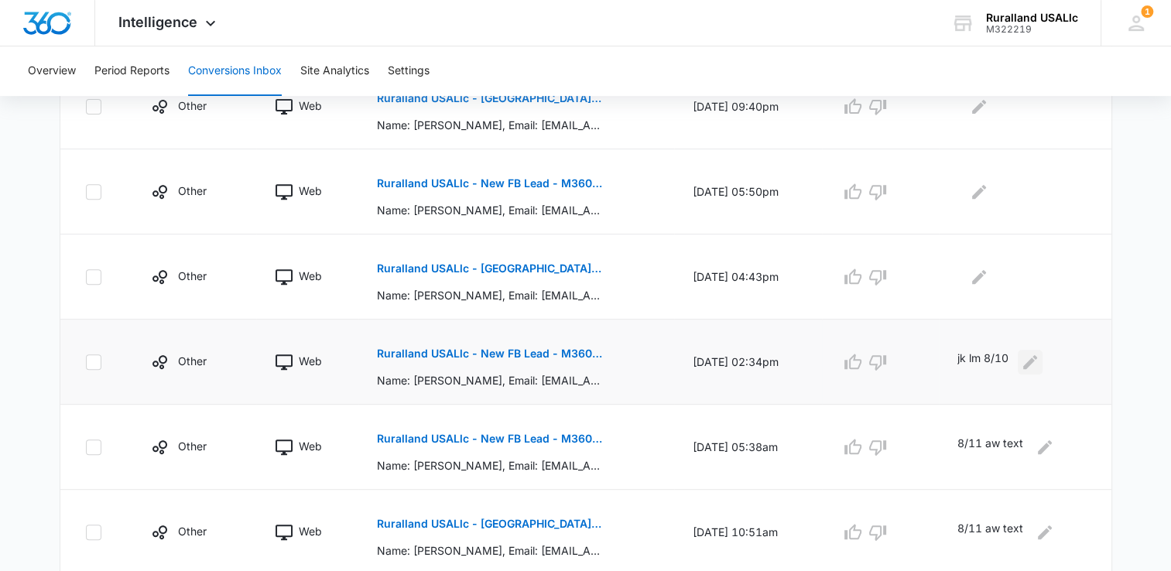
click at [1027, 351] on div "jk lm 8/10" at bounding box center [1021, 362] width 128 height 25
click at [488, 265] on p "Ruralland USALlc - [GEOGRAPHIC_DATA][US_STATE] FB Lead - M360 Notificaion" at bounding box center [489, 268] width 225 height 11
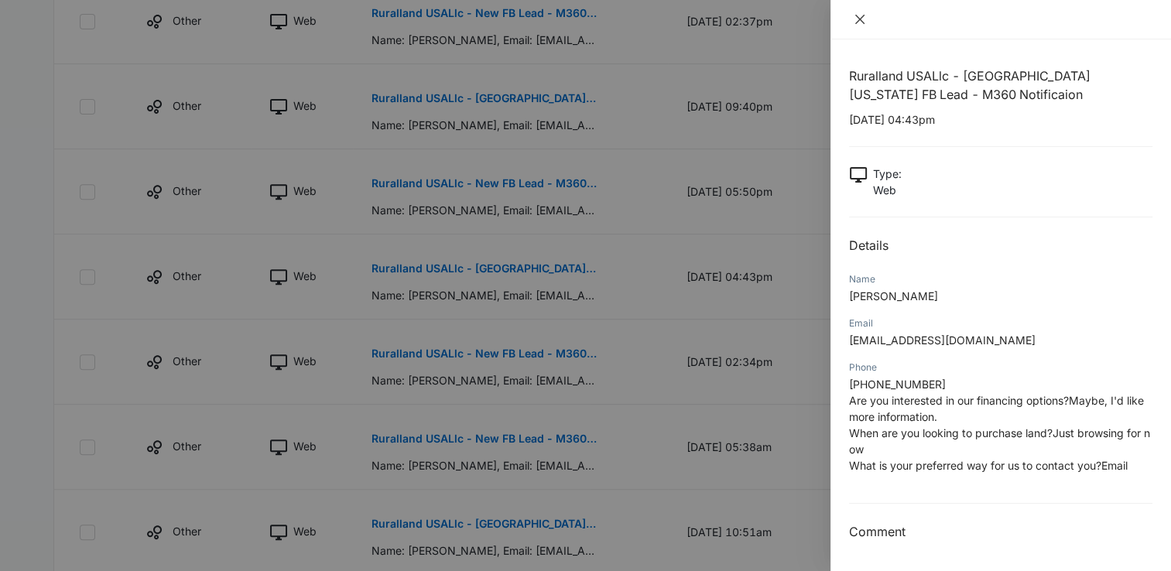
click at [859, 16] on icon "close" at bounding box center [860, 19] width 12 height 12
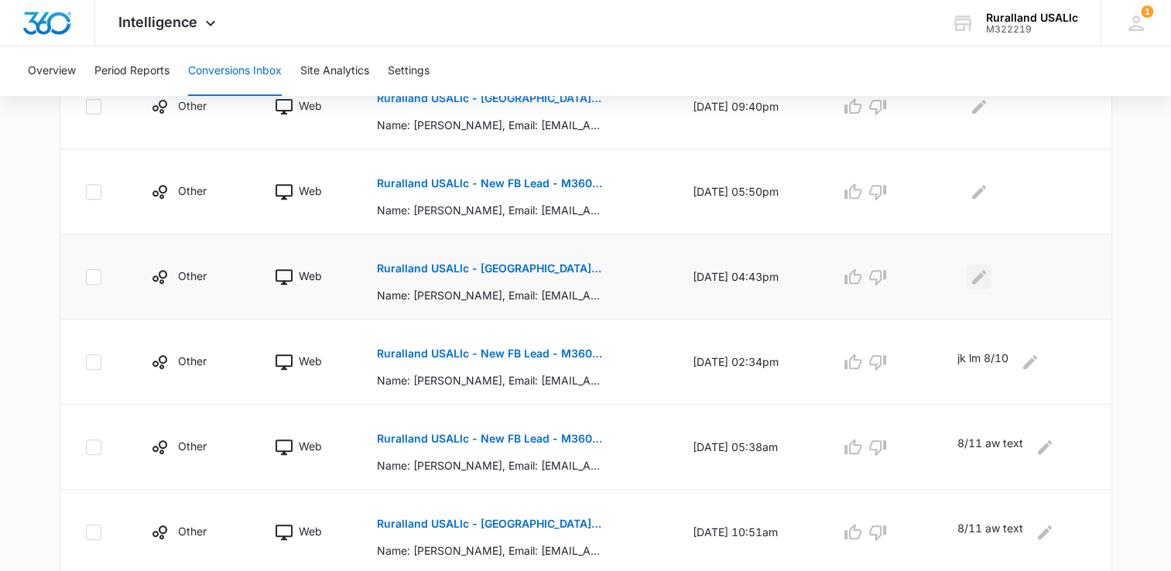
click at [983, 274] on icon "Edit Comments" at bounding box center [979, 276] width 14 height 14
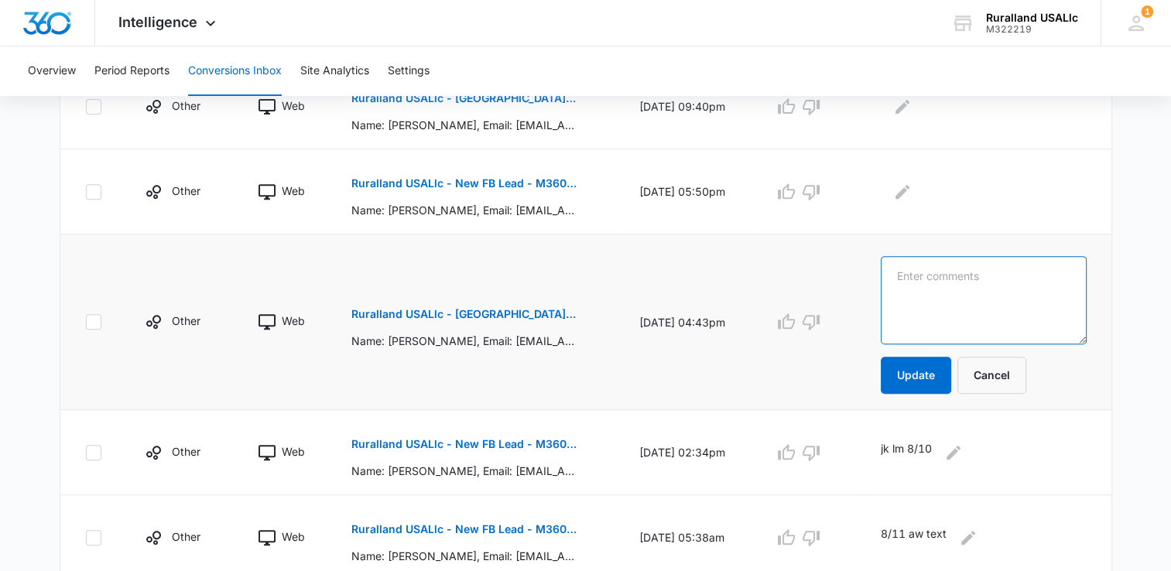
click at [956, 275] on textarea at bounding box center [983, 300] width 205 height 88
type textarea "8/11aw text"
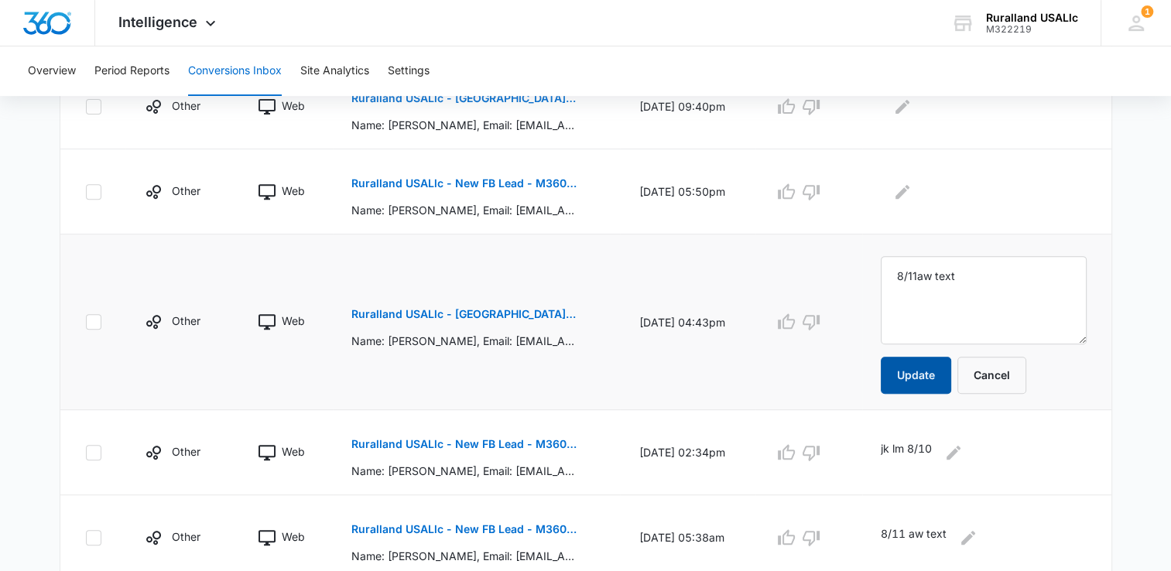
drag, startPoint x: 928, startPoint y: 367, endPoint x: 934, endPoint y: 361, distance: 8.2
click at [931, 367] on button "Update" at bounding box center [916, 375] width 70 height 37
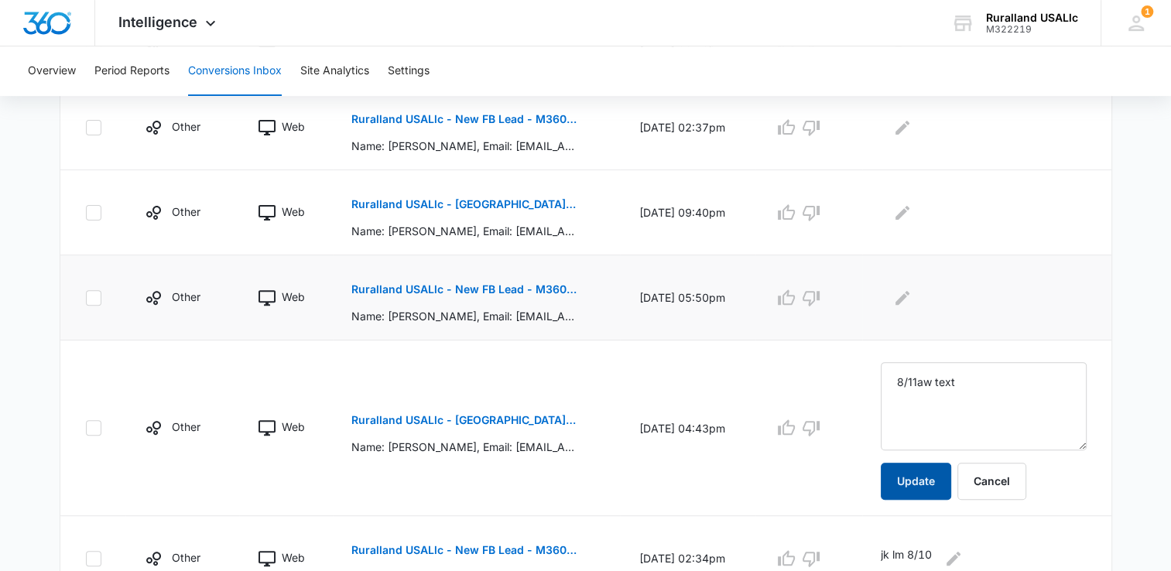
scroll to position [439, 0]
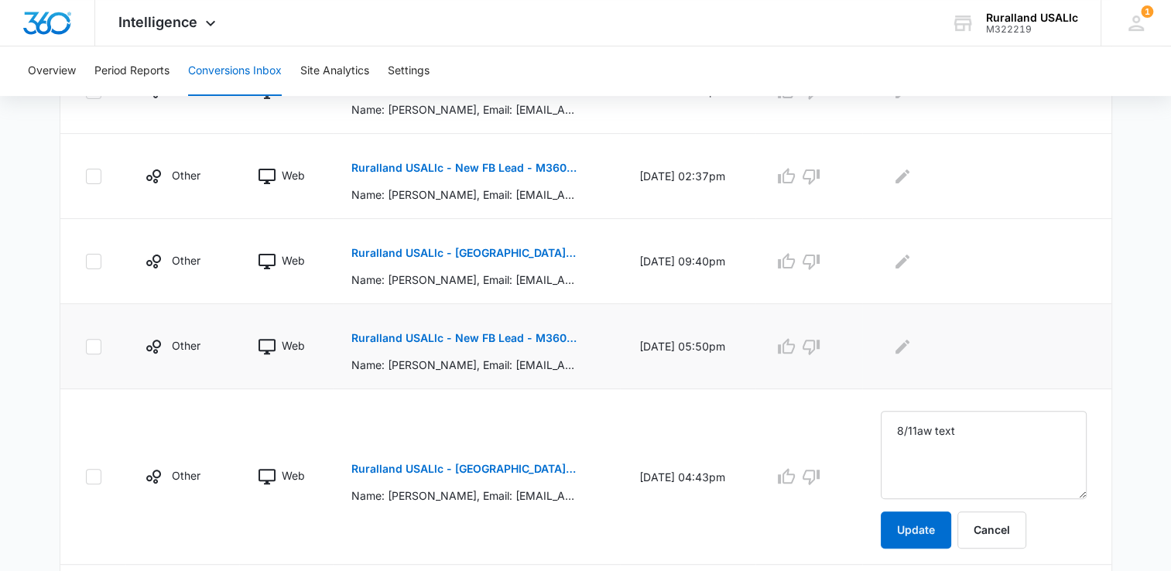
click at [423, 333] on p "Ruralland USALlc - New FB Lead - M360 Notification" at bounding box center [463, 338] width 225 height 11
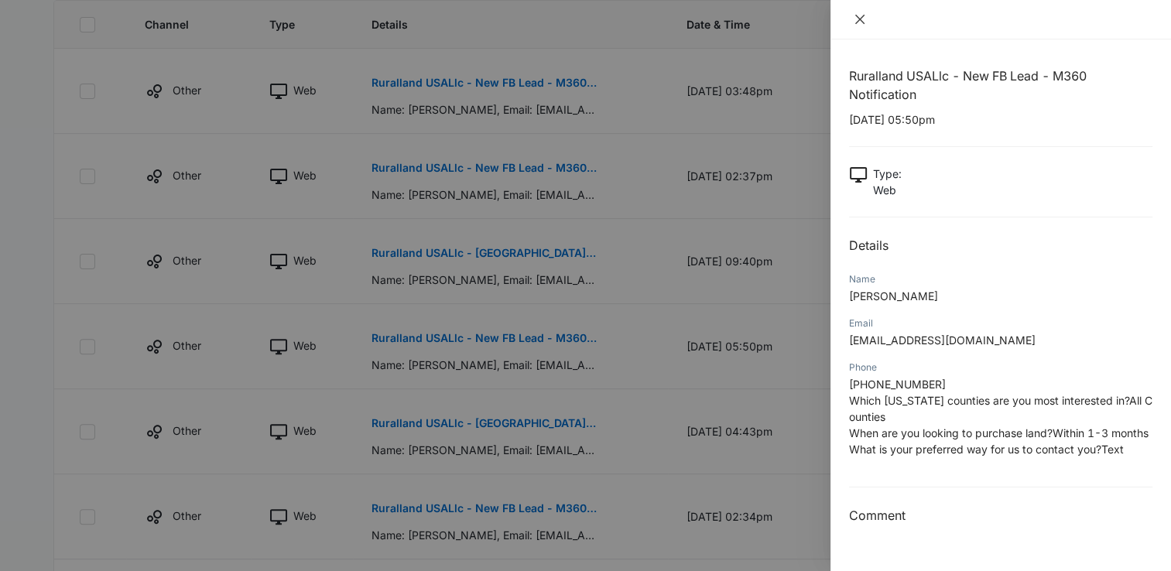
click at [861, 16] on icon "close" at bounding box center [860, 19] width 12 height 12
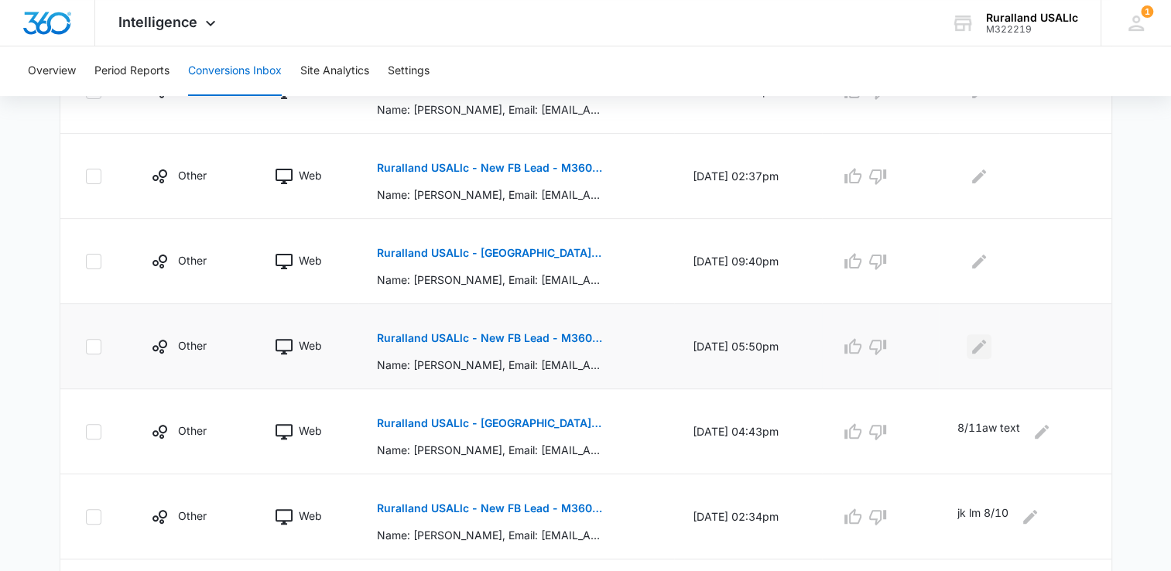
click at [986, 342] on icon "Edit Comments" at bounding box center [979, 346] width 14 height 14
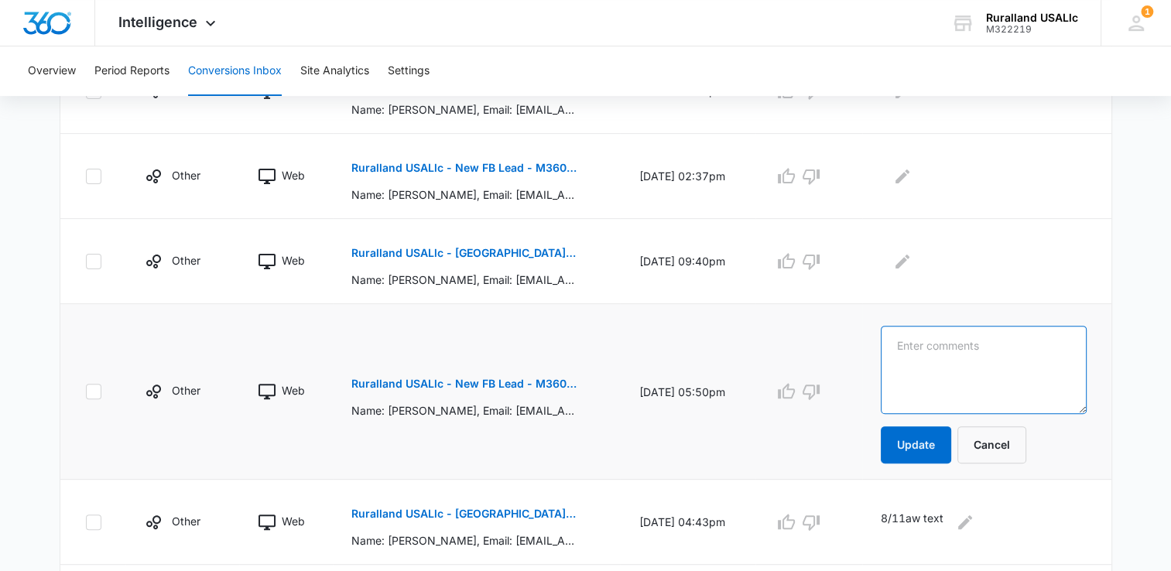
click at [965, 342] on textarea at bounding box center [983, 370] width 205 height 88
type textarea "8/11 aw text"
click at [939, 438] on button "Update" at bounding box center [916, 444] width 70 height 37
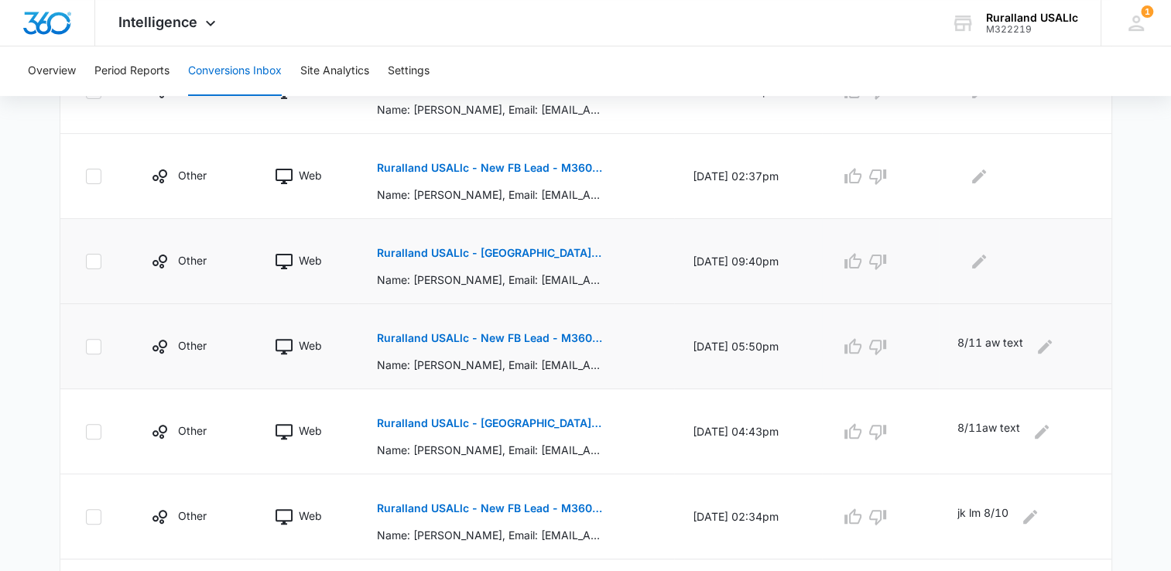
click at [478, 248] on p "Ruralland USALlc - [GEOGRAPHIC_DATA][US_STATE] FB Lead - M360 Notificaion" at bounding box center [489, 253] width 225 height 11
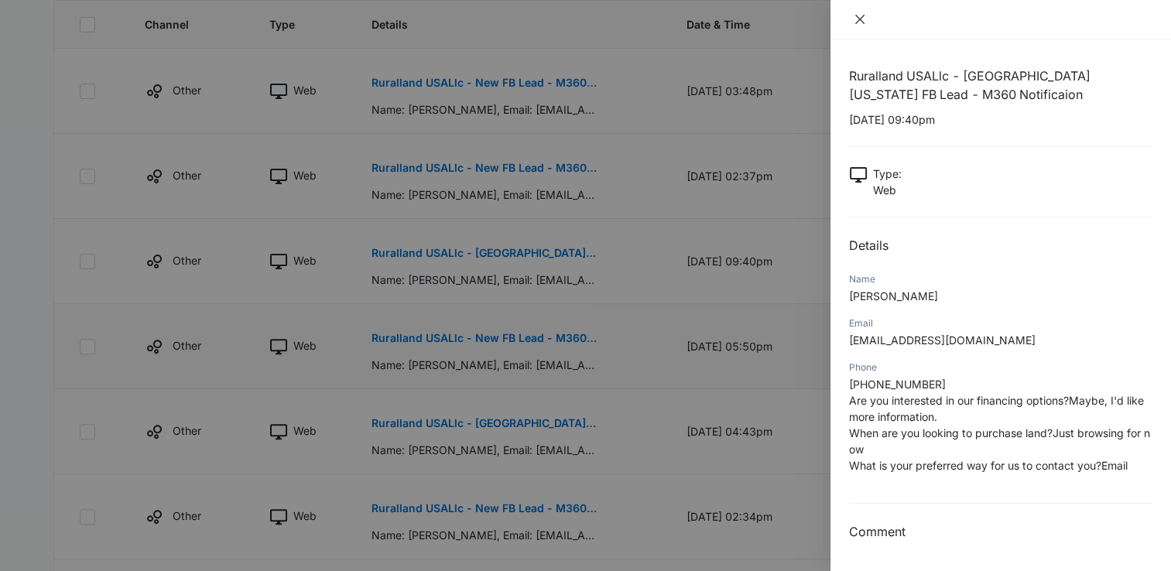
click at [859, 16] on icon "close" at bounding box center [860, 19] width 12 height 12
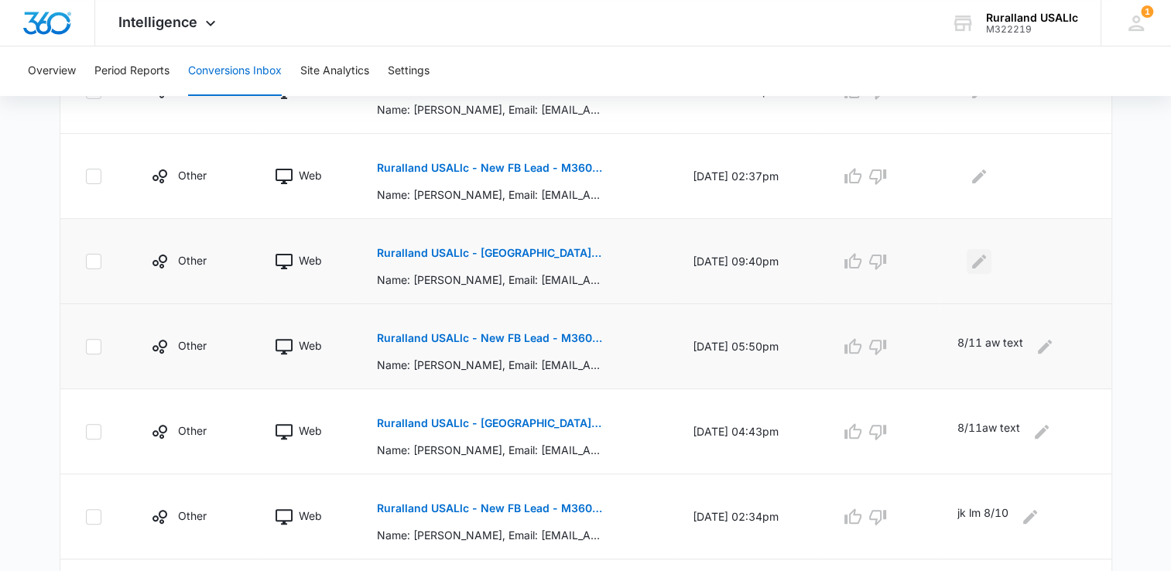
click at [984, 258] on icon "Edit Comments" at bounding box center [979, 261] width 14 height 14
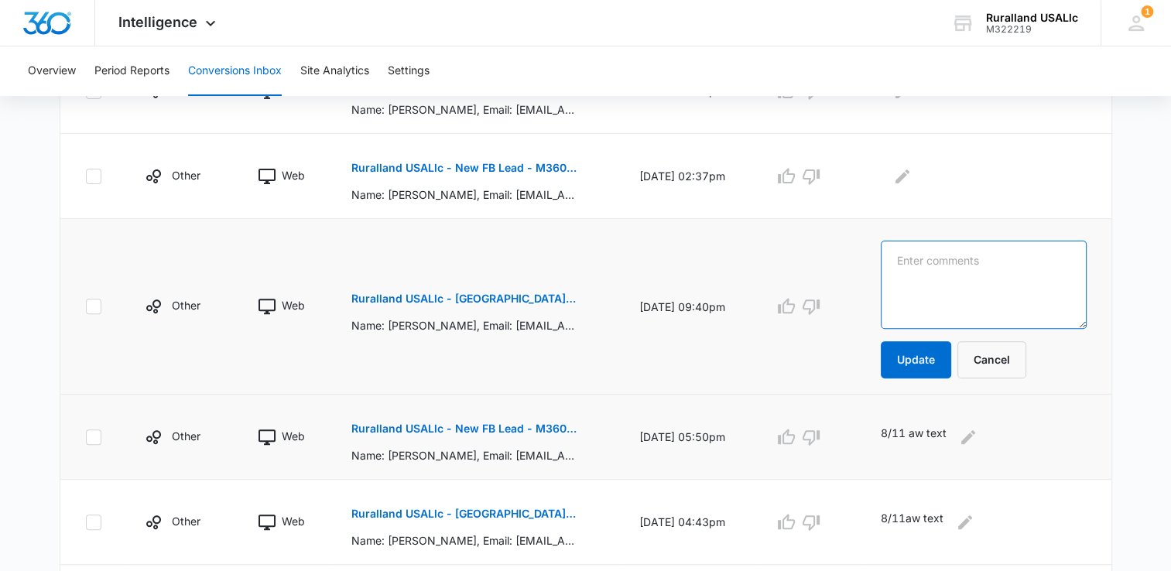
click at [979, 280] on textarea at bounding box center [983, 285] width 205 height 88
type textarea "8/11 aw text"
click at [938, 354] on button "Update" at bounding box center [916, 359] width 70 height 37
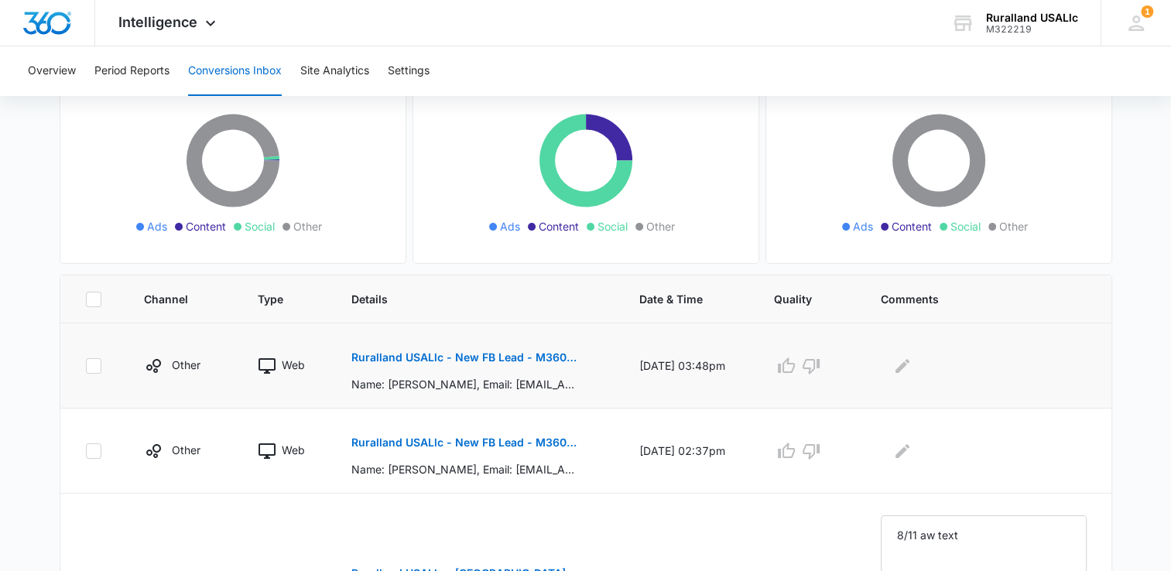
scroll to position [129, 0]
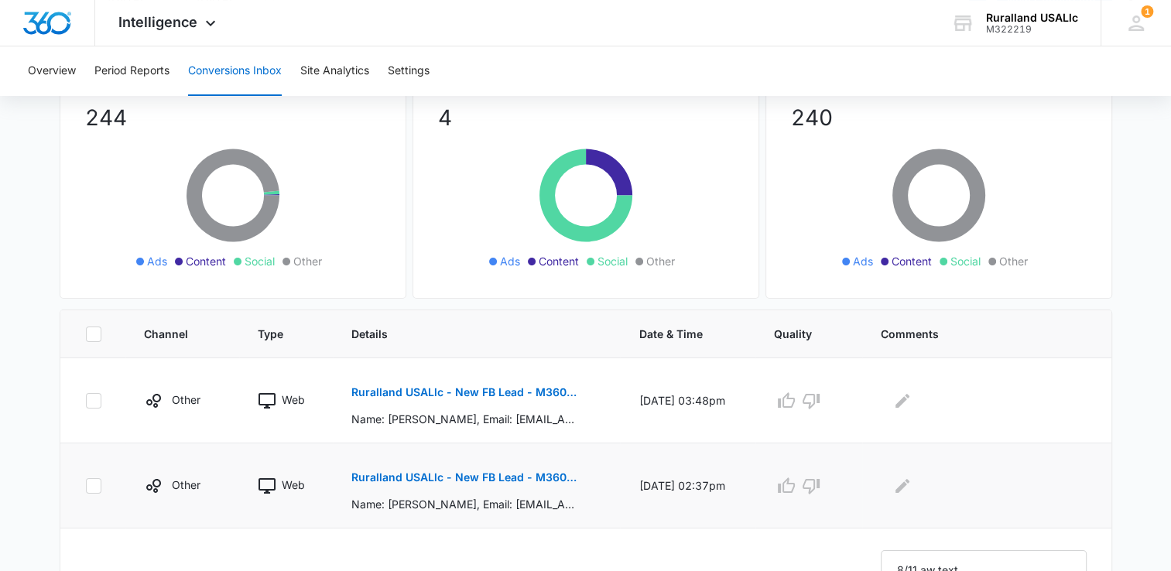
click at [450, 475] on p "Ruralland USALlc - New FB Lead - M360 Notification" at bounding box center [463, 477] width 225 height 11
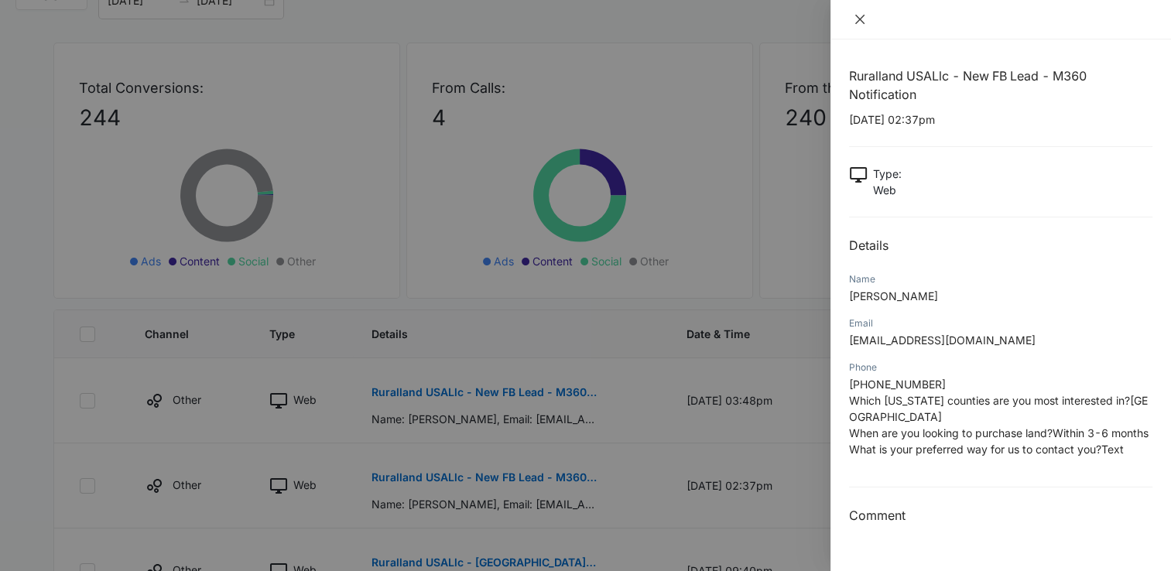
click at [857, 17] on icon "close" at bounding box center [859, 19] width 9 height 9
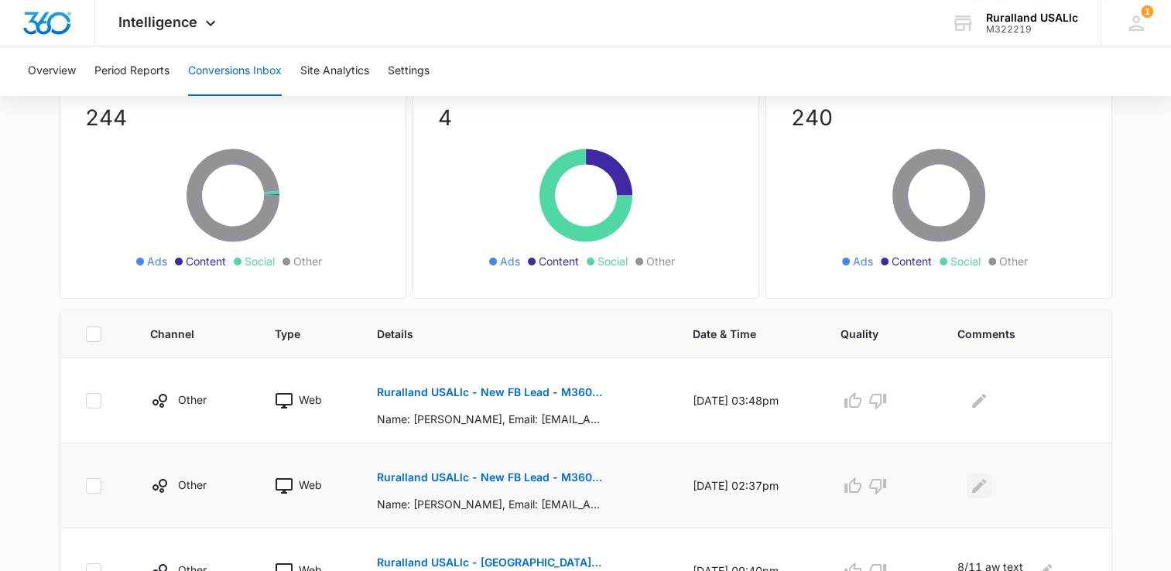
click at [981, 484] on icon "Edit Comments" at bounding box center [979, 486] width 19 height 19
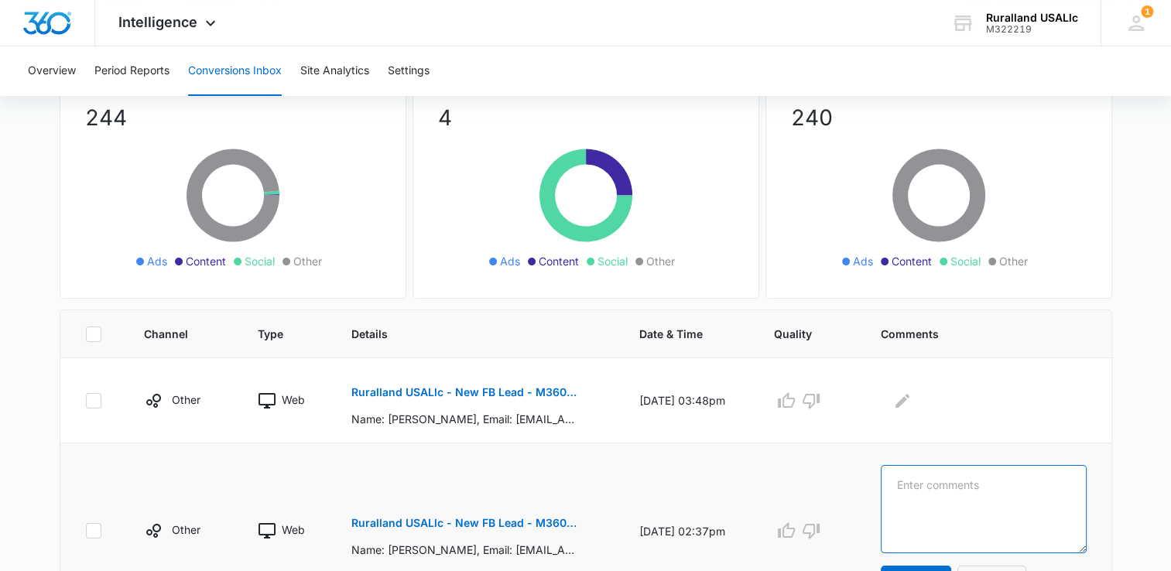
click at [915, 481] on textarea at bounding box center [983, 509] width 205 height 88
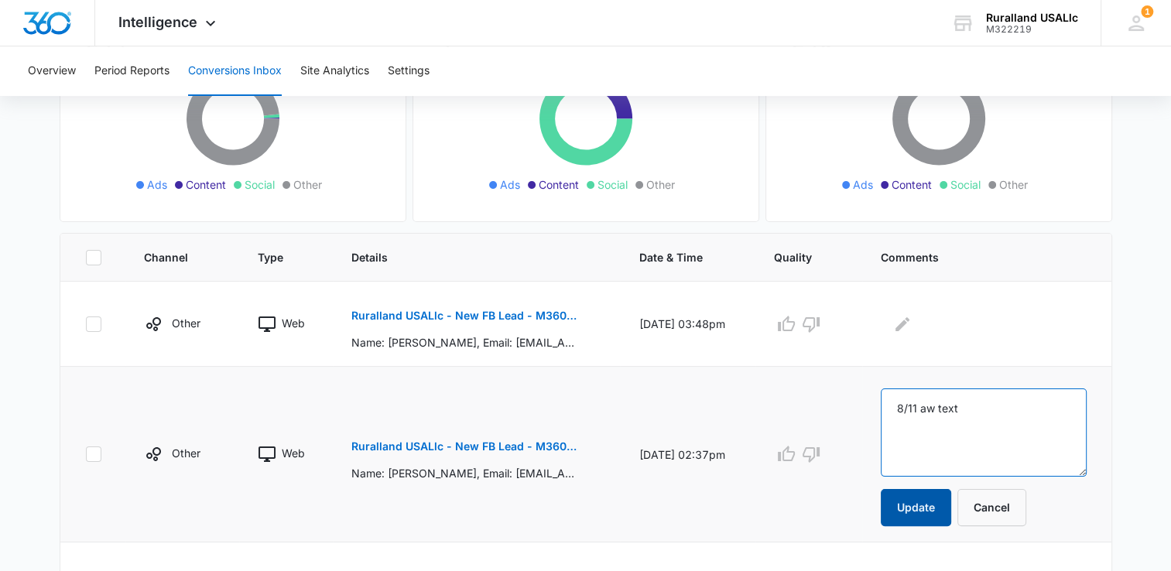
scroll to position [207, 0]
type textarea "8/11 aw text"
click at [921, 498] on button "Update" at bounding box center [916, 506] width 70 height 37
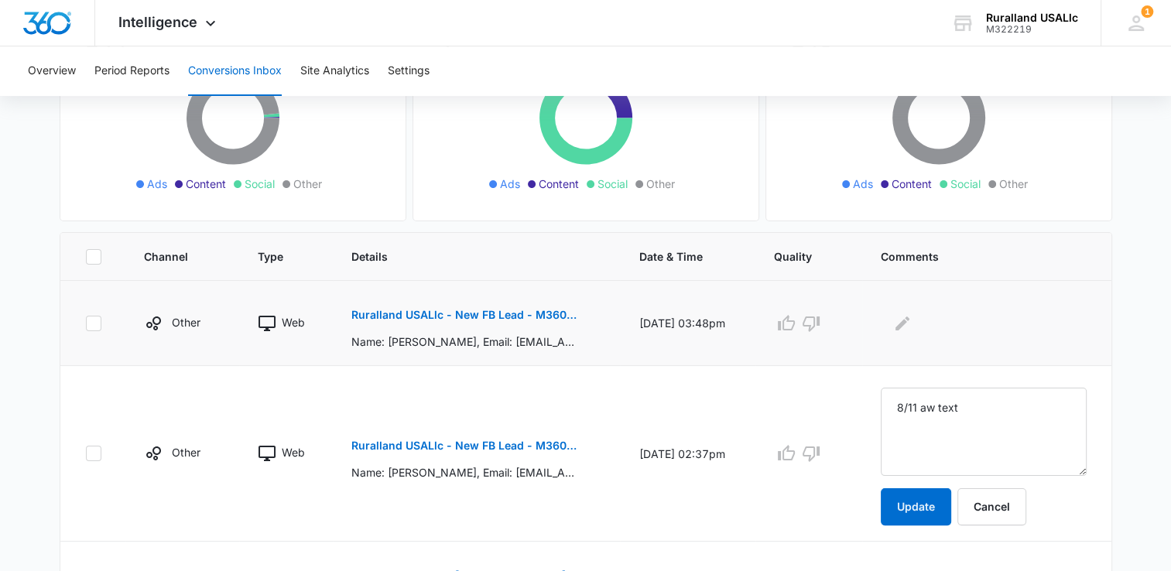
click at [450, 315] on p "Ruralland USALlc - New FB Lead - M360 Notification" at bounding box center [463, 315] width 225 height 11
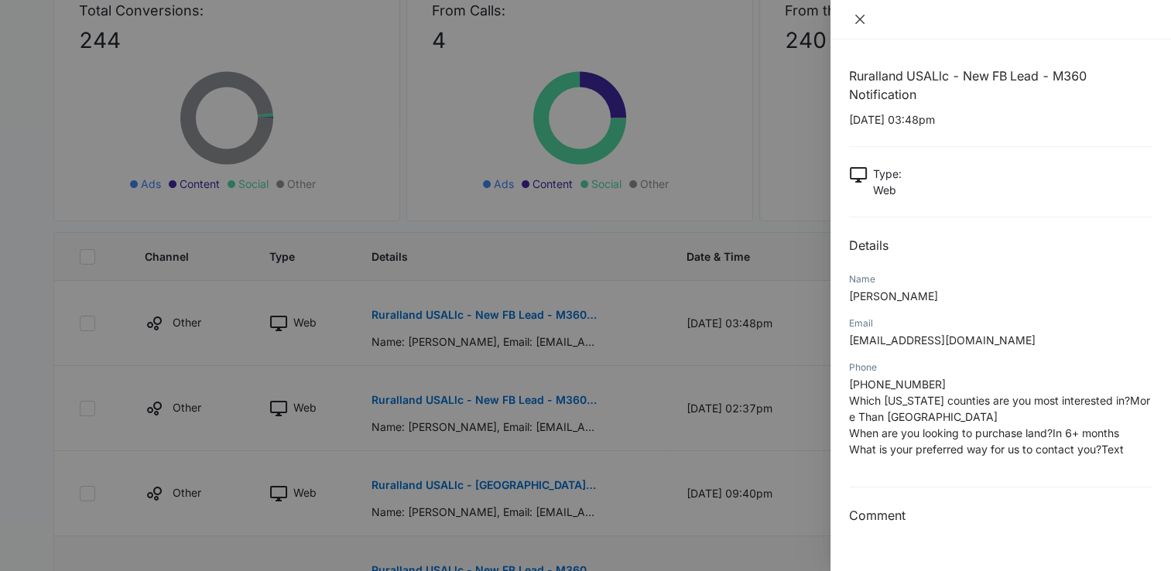
click at [857, 13] on icon "close" at bounding box center [860, 19] width 12 height 12
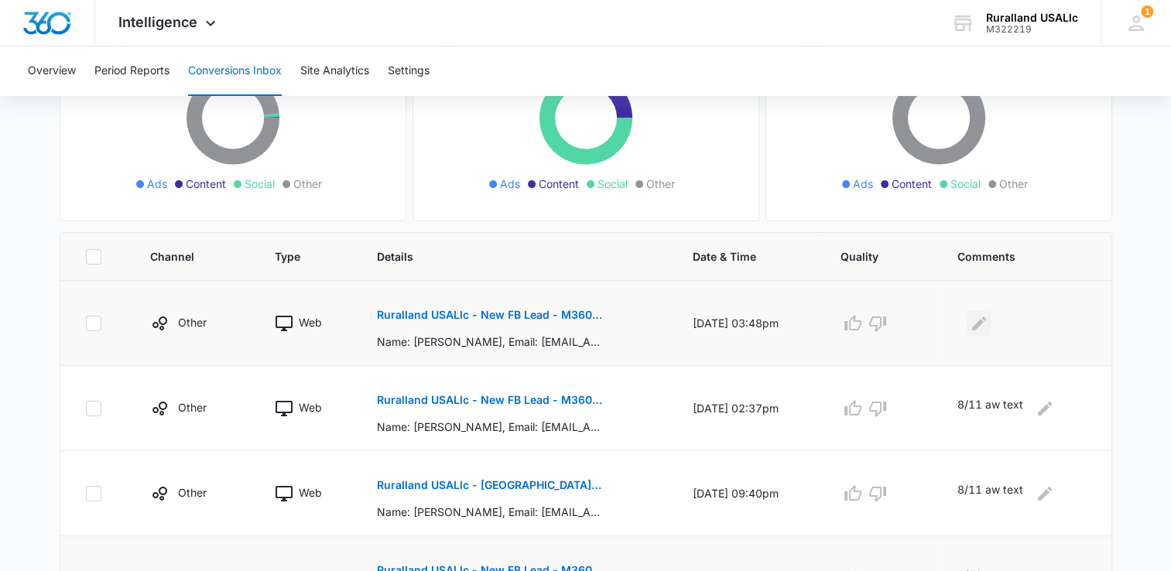
click at [979, 320] on icon "Edit Comments" at bounding box center [979, 323] width 19 height 19
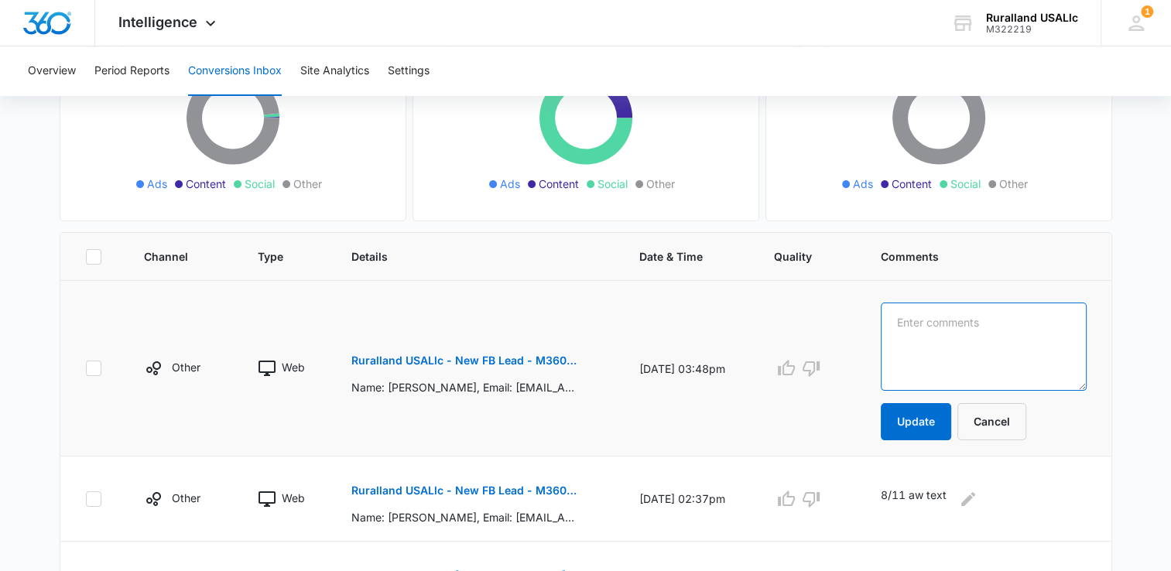
click at [938, 334] on textarea at bounding box center [983, 347] width 205 height 88
type textarea "8/11 aw text"
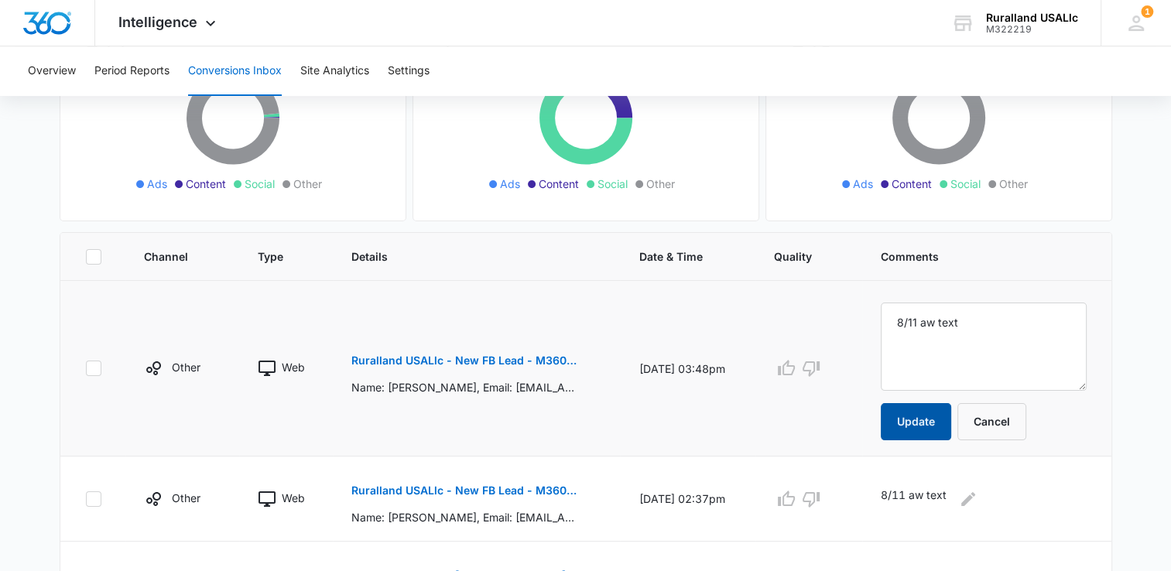
click at [929, 417] on button "Update" at bounding box center [916, 421] width 70 height 37
